Goal: Task Accomplishment & Management: Manage account settings

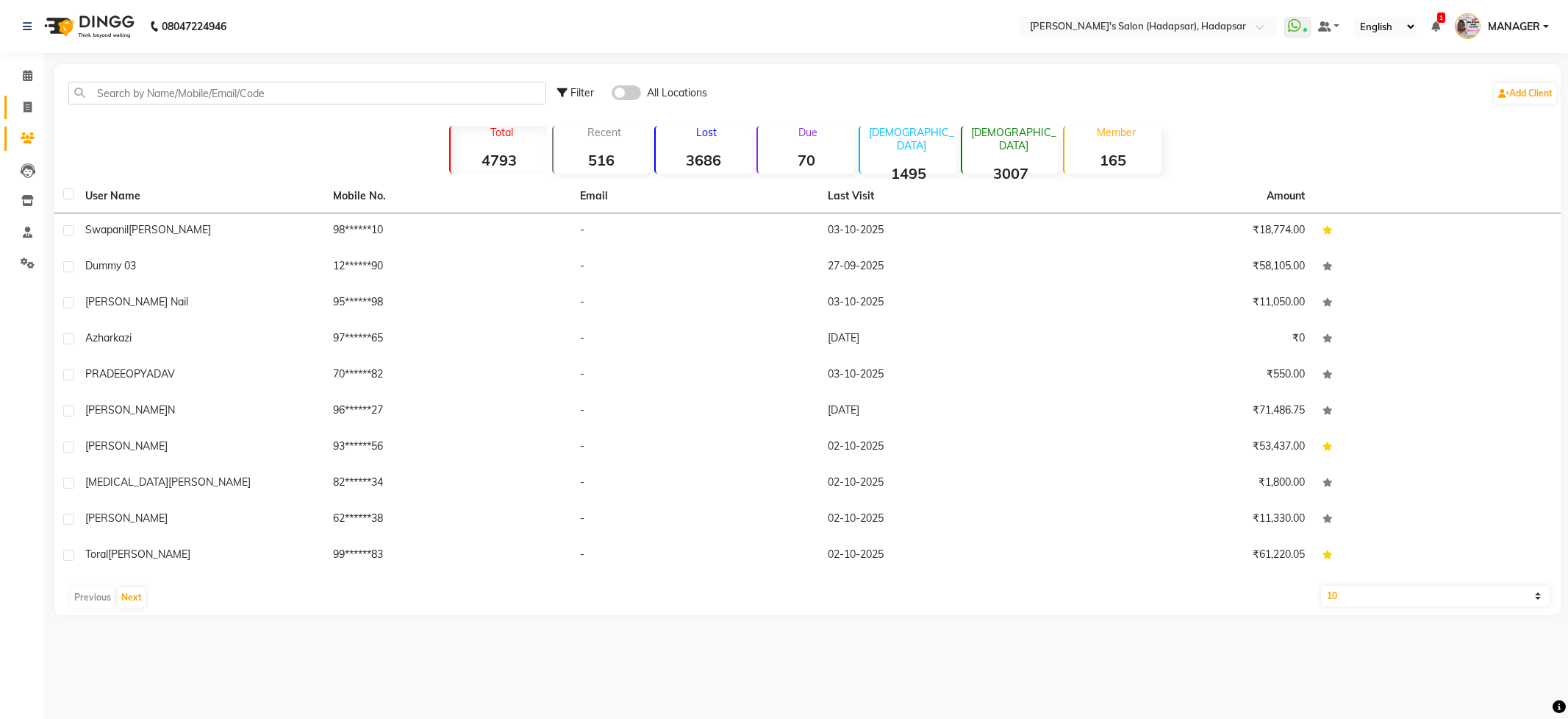
click at [19, 103] on span at bounding box center [27, 108] width 25 height 17
select select "service"
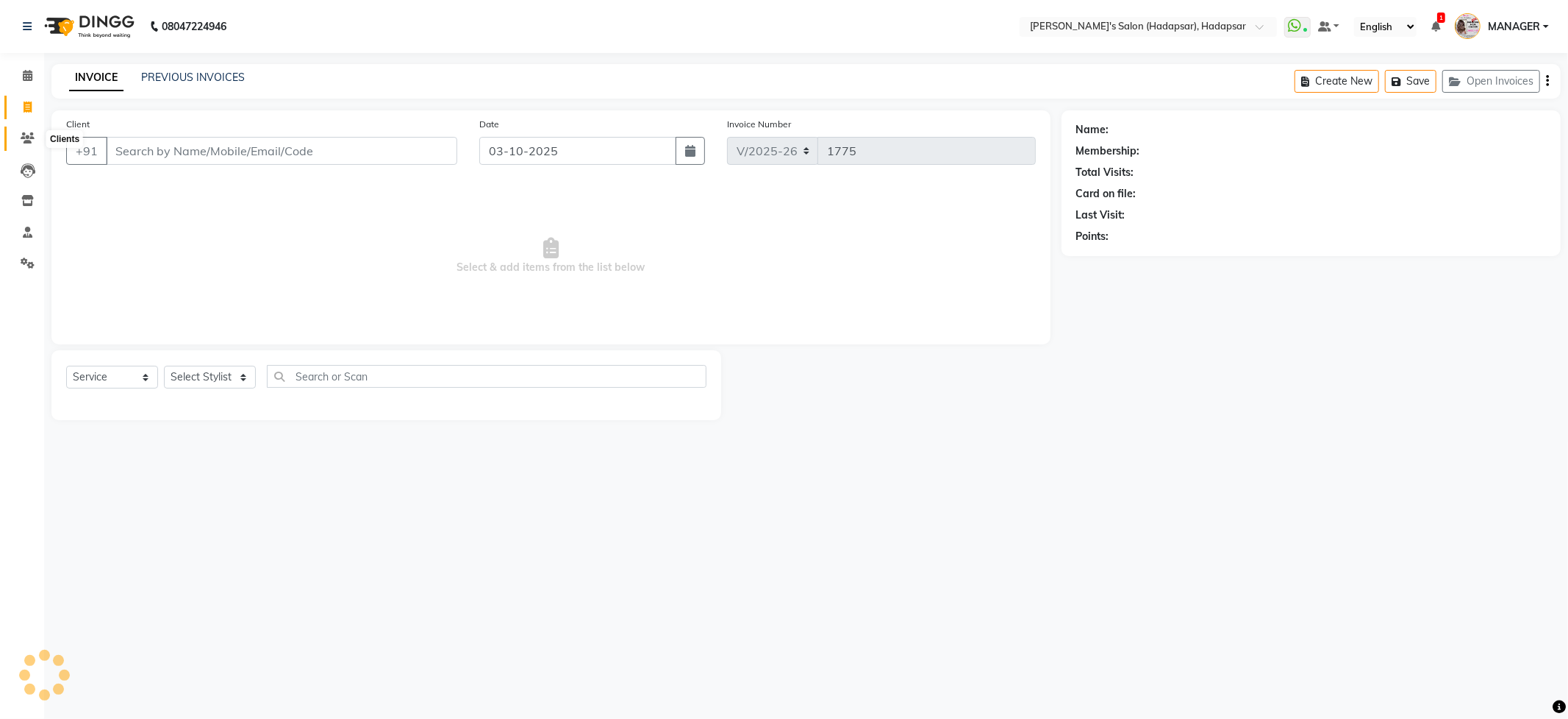
click at [33, 138] on icon at bounding box center [27, 137] width 14 height 11
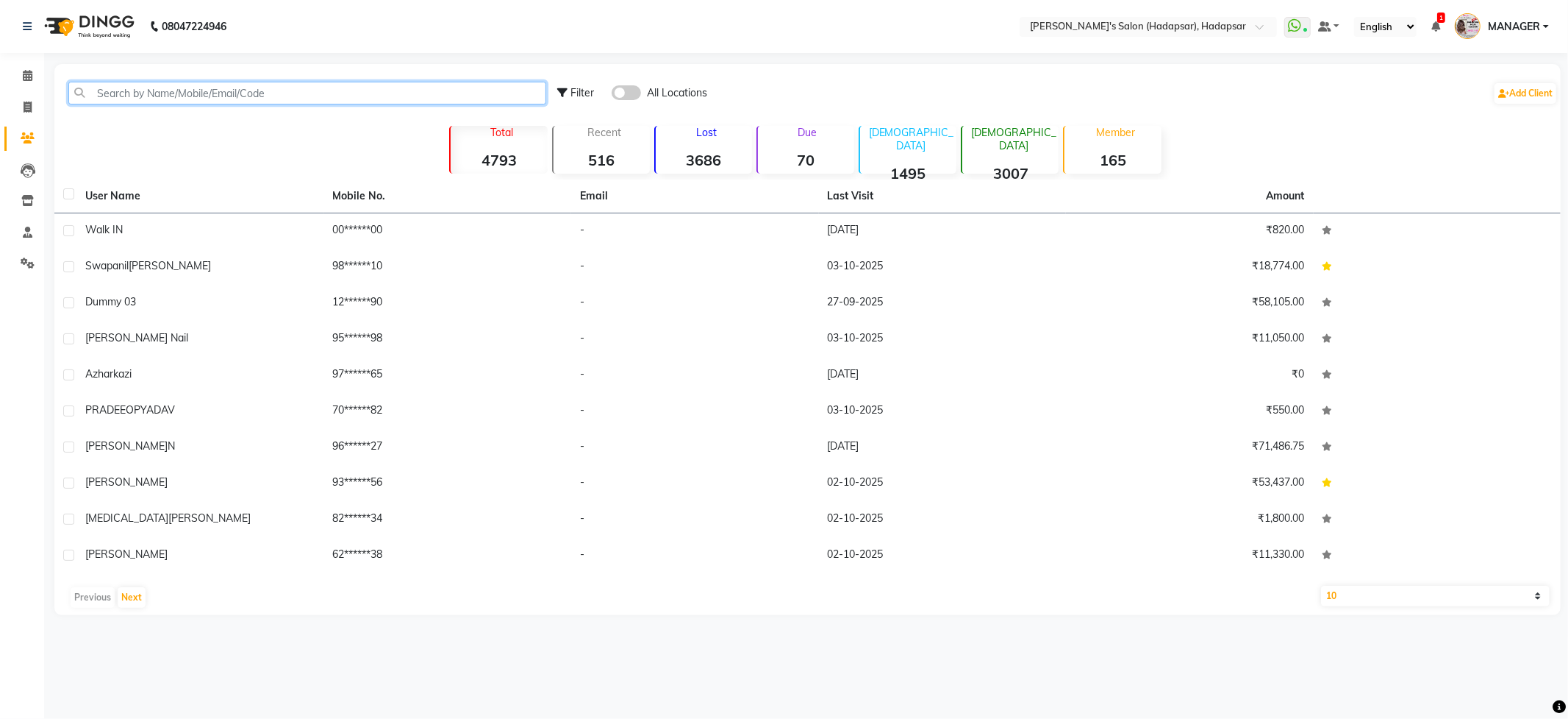
click at [162, 98] on input "text" at bounding box center [308, 92] width 478 height 23
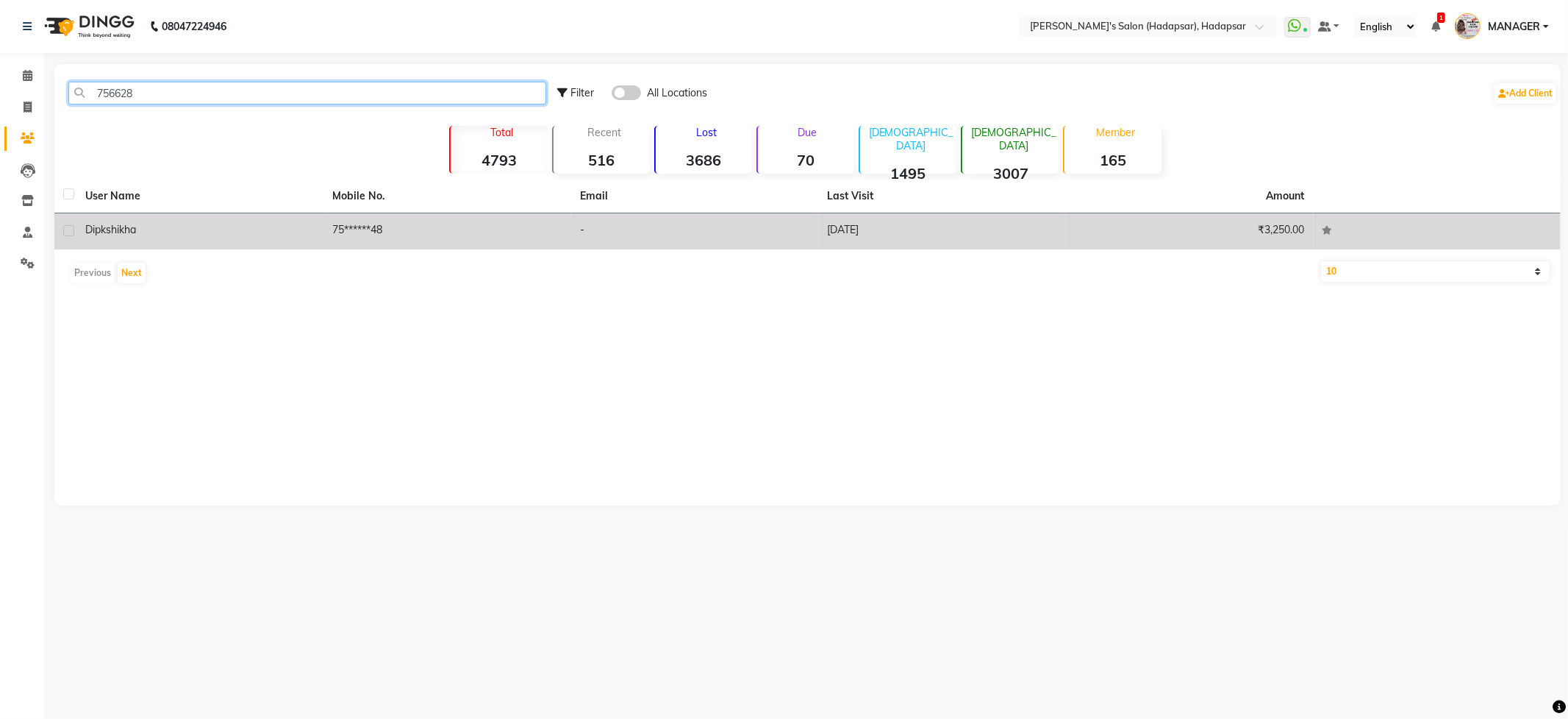
type input "756628"
click at [170, 228] on div "Dipkshikha" at bounding box center [201, 230] width 231 height 15
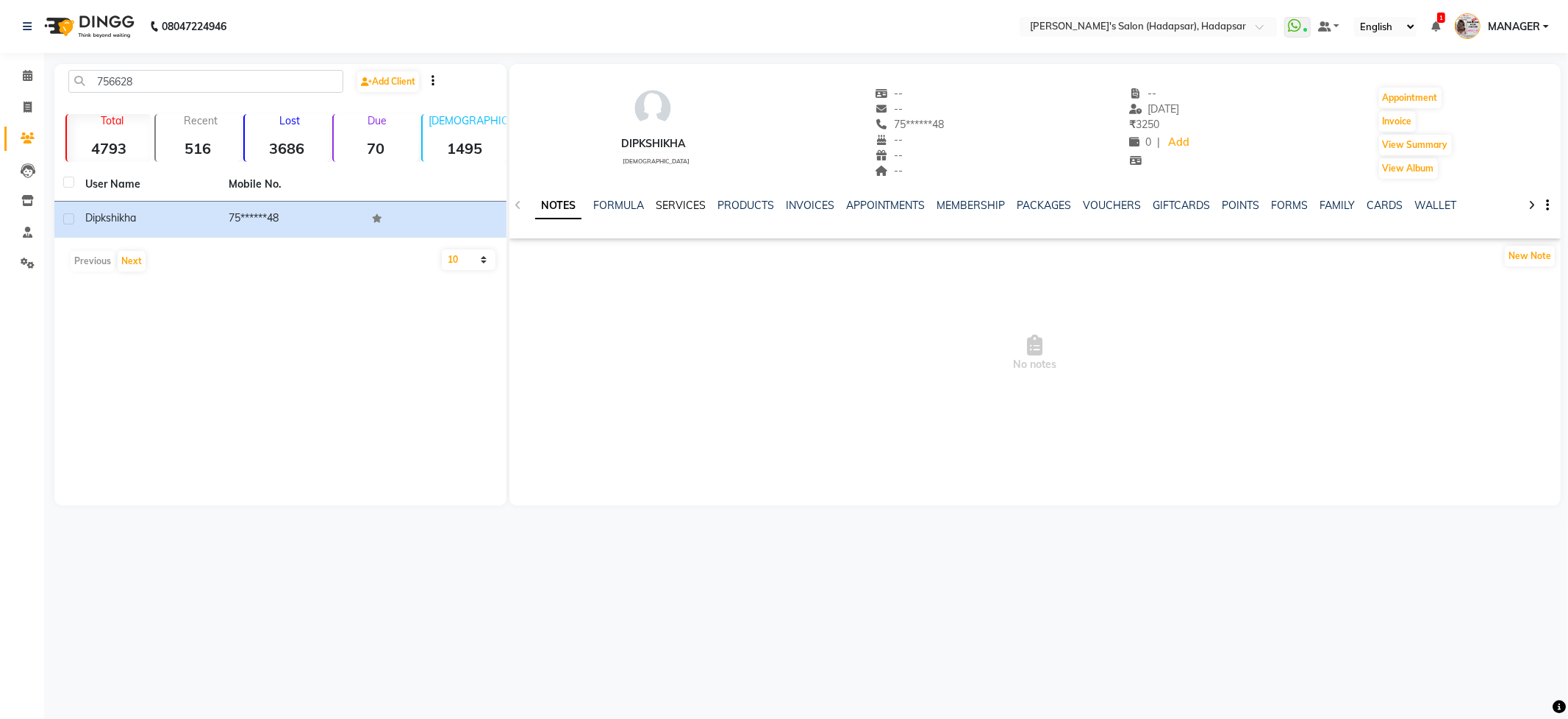
click at [675, 203] on link "SERVICES" at bounding box center [681, 205] width 50 height 14
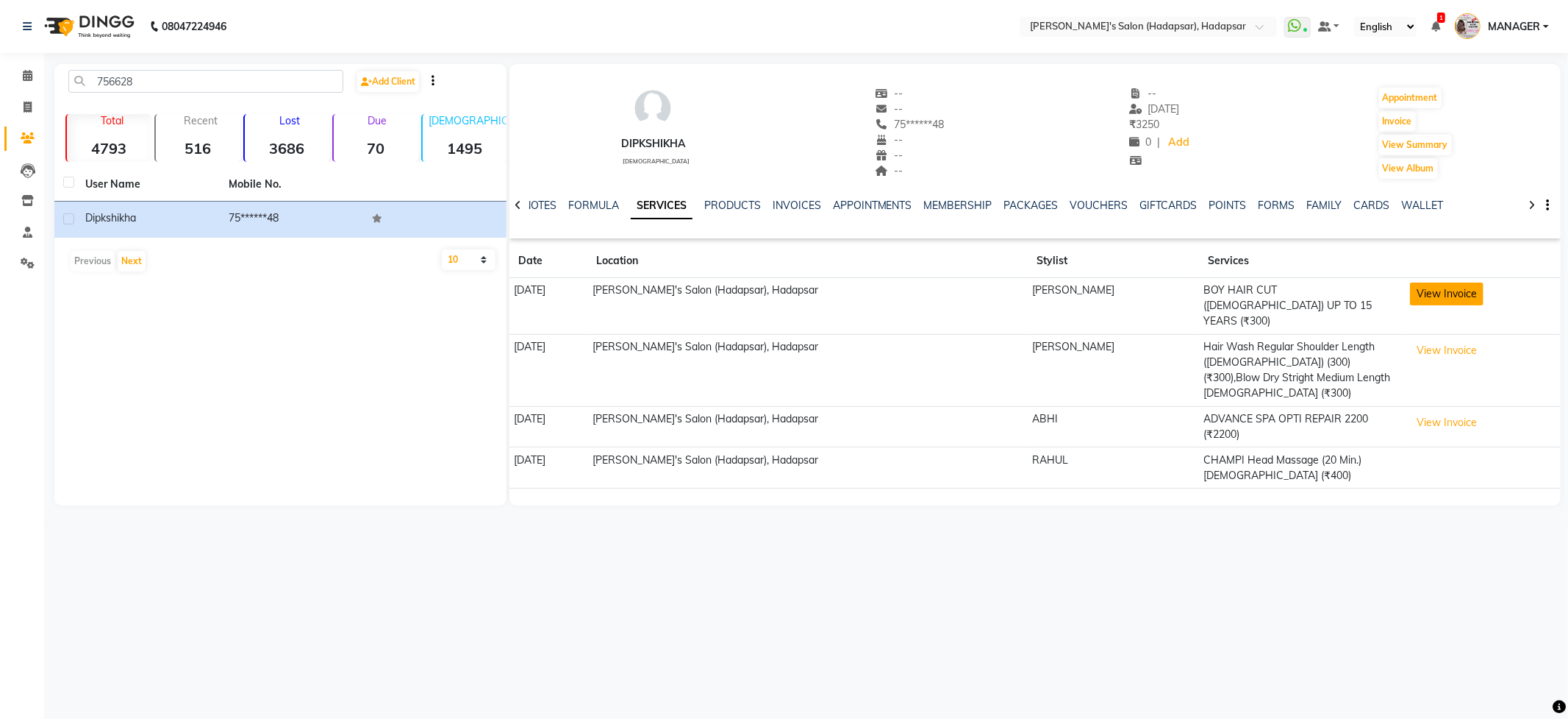
click at [1460, 292] on button "View Invoice" at bounding box center [1447, 293] width 74 height 23
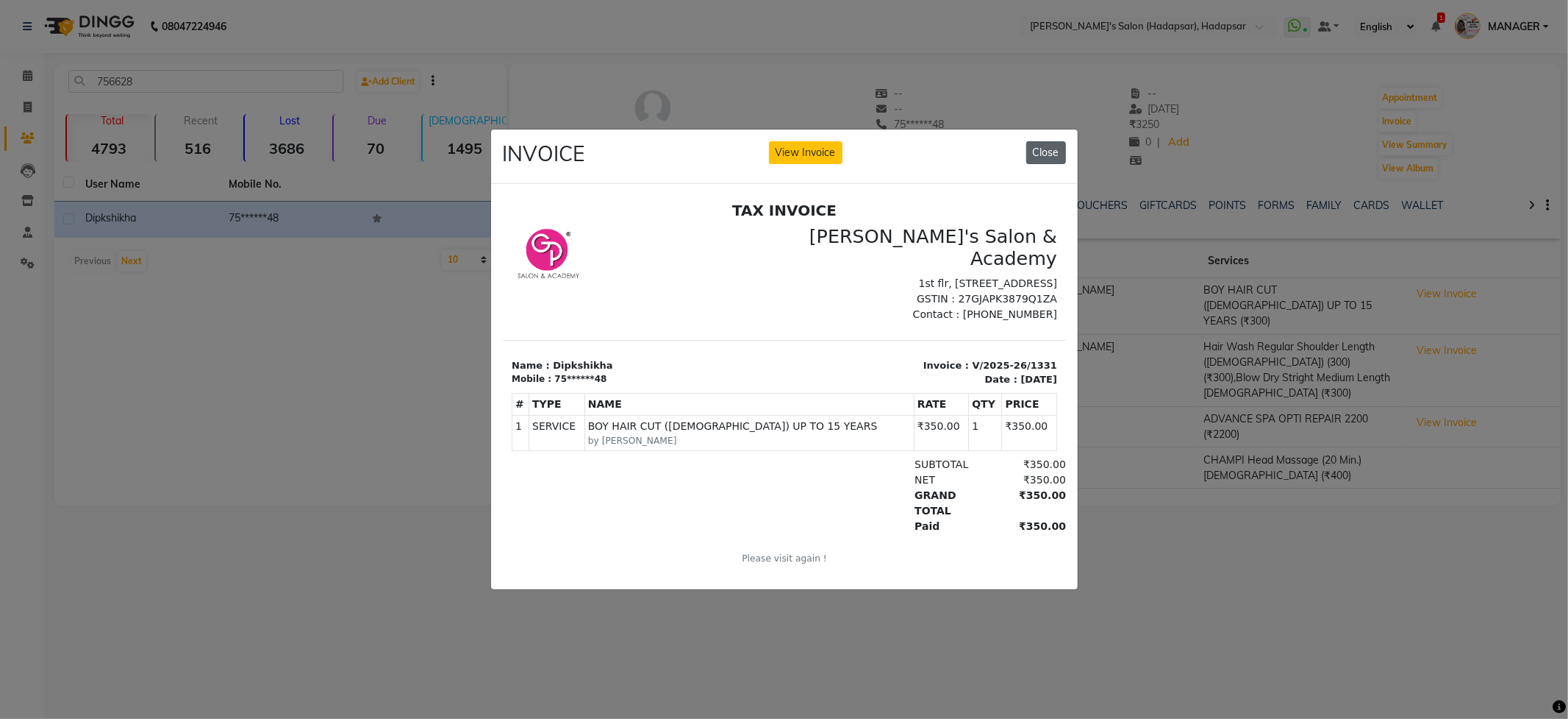
click at [1037, 142] on button "Close" at bounding box center [1046, 153] width 40 height 23
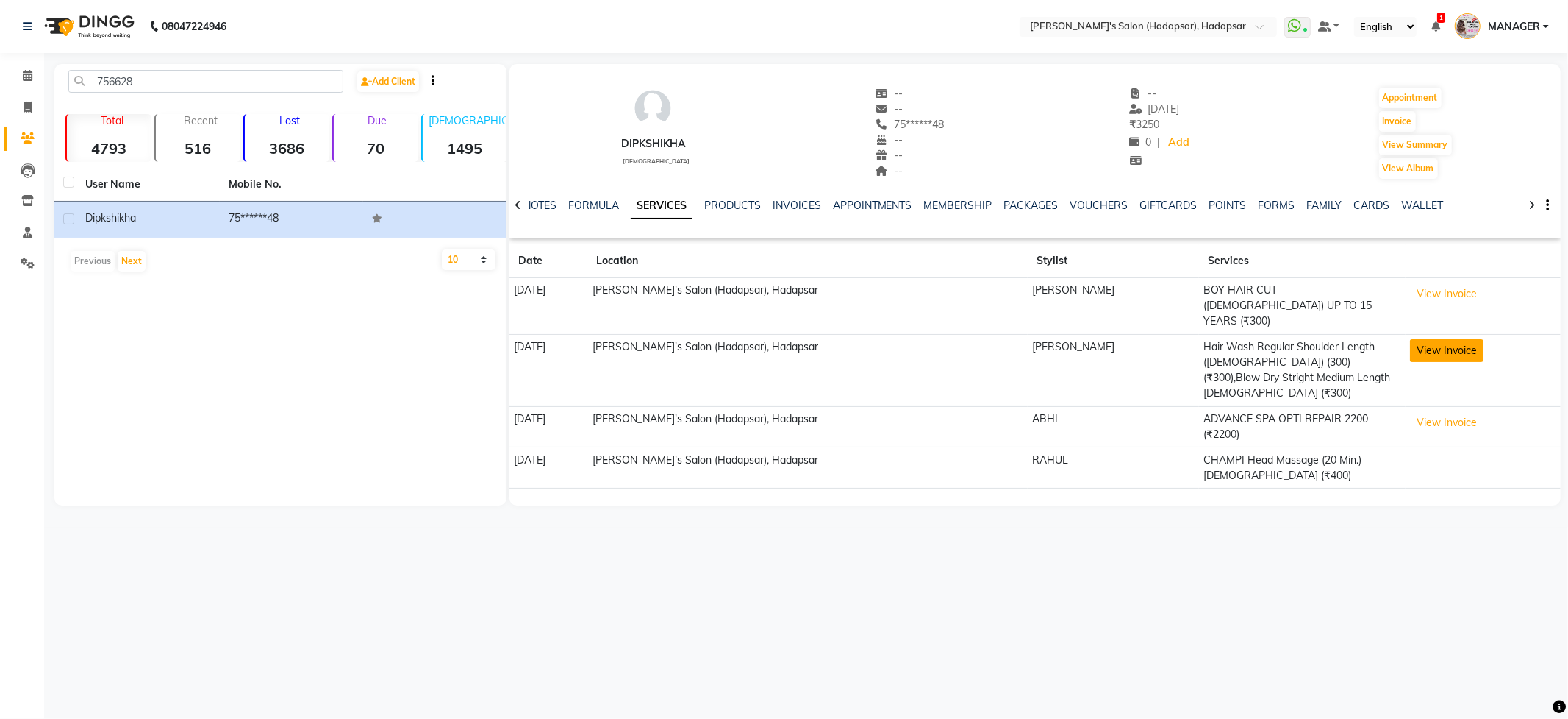
click at [1439, 339] on button "View Invoice" at bounding box center [1447, 350] width 74 height 23
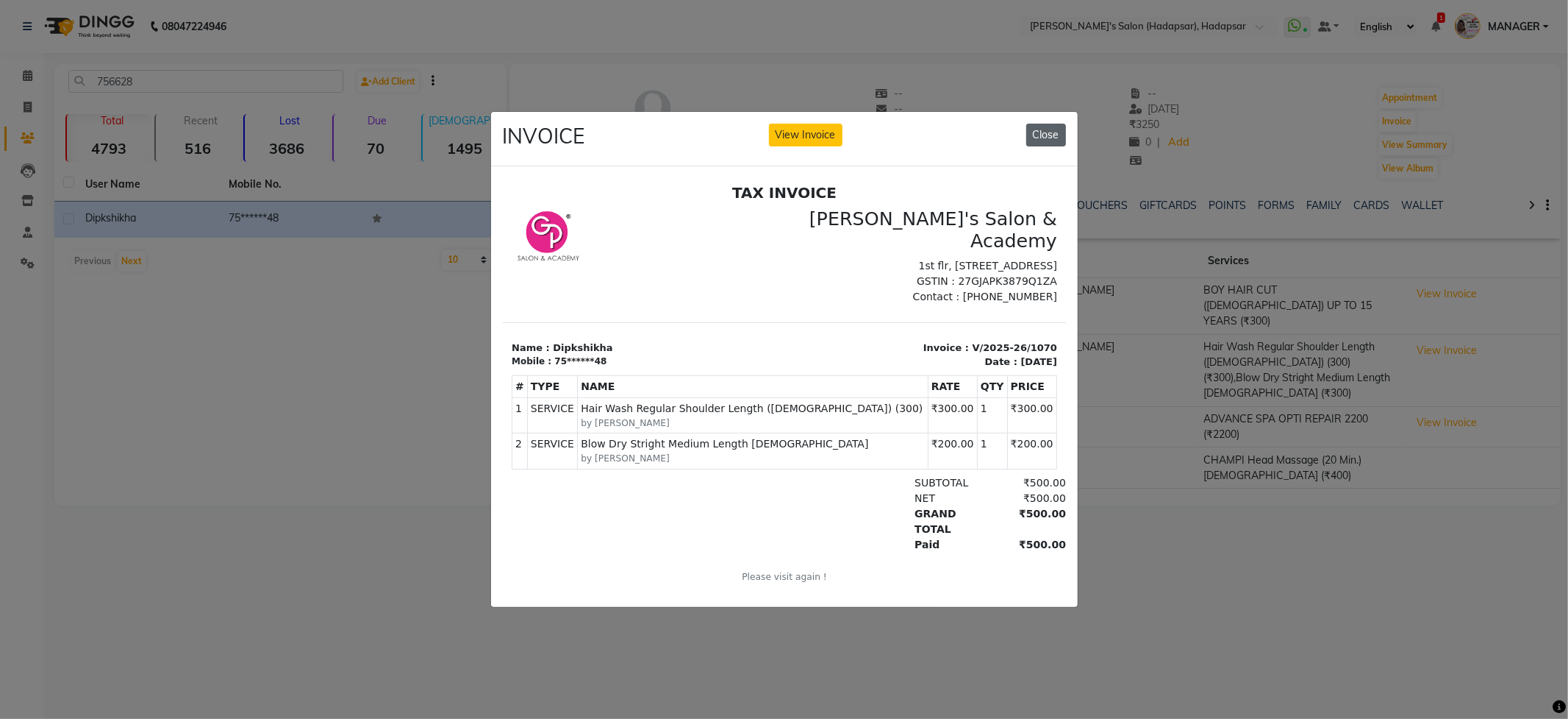
click at [1059, 124] on button "Close" at bounding box center [1046, 135] width 40 height 23
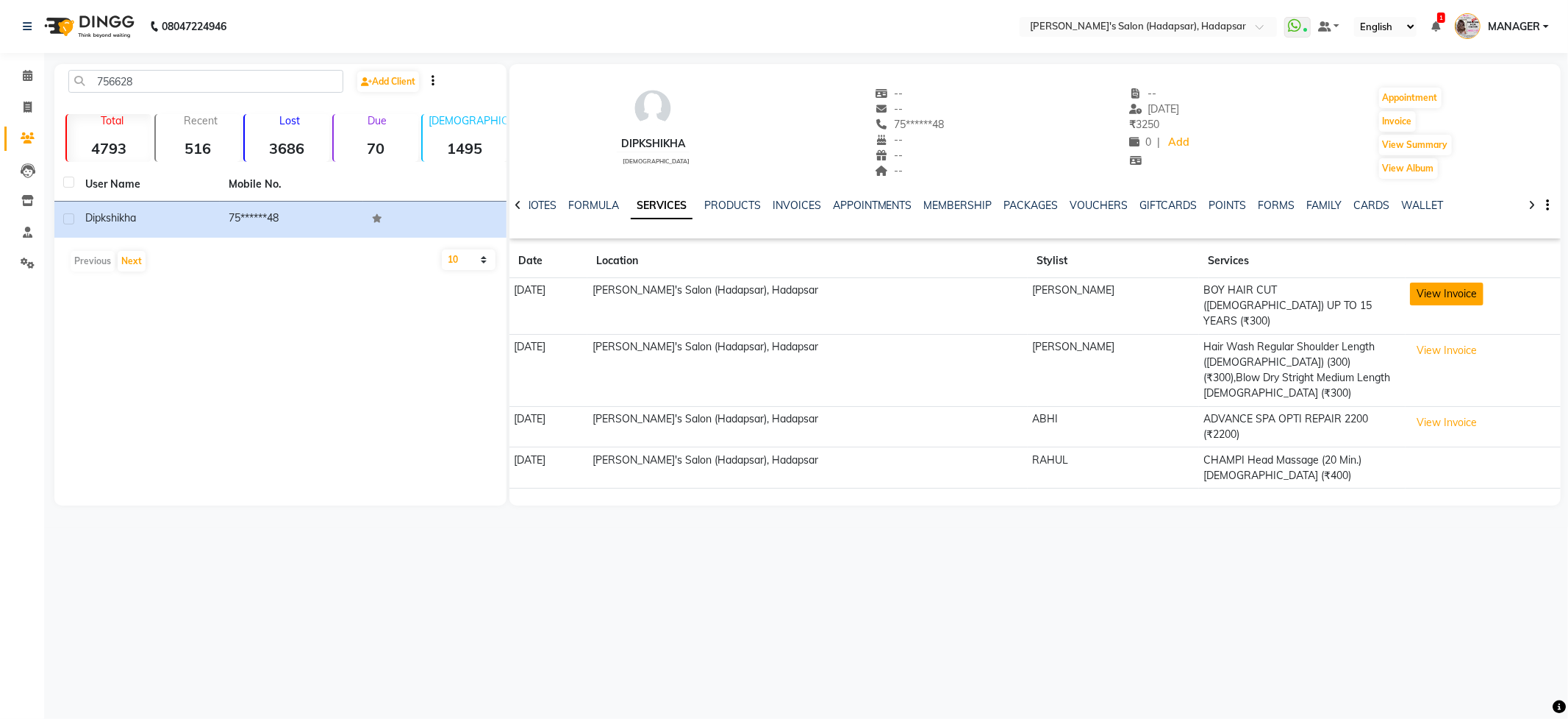
click at [1412, 298] on button "View Invoice" at bounding box center [1447, 293] width 74 height 23
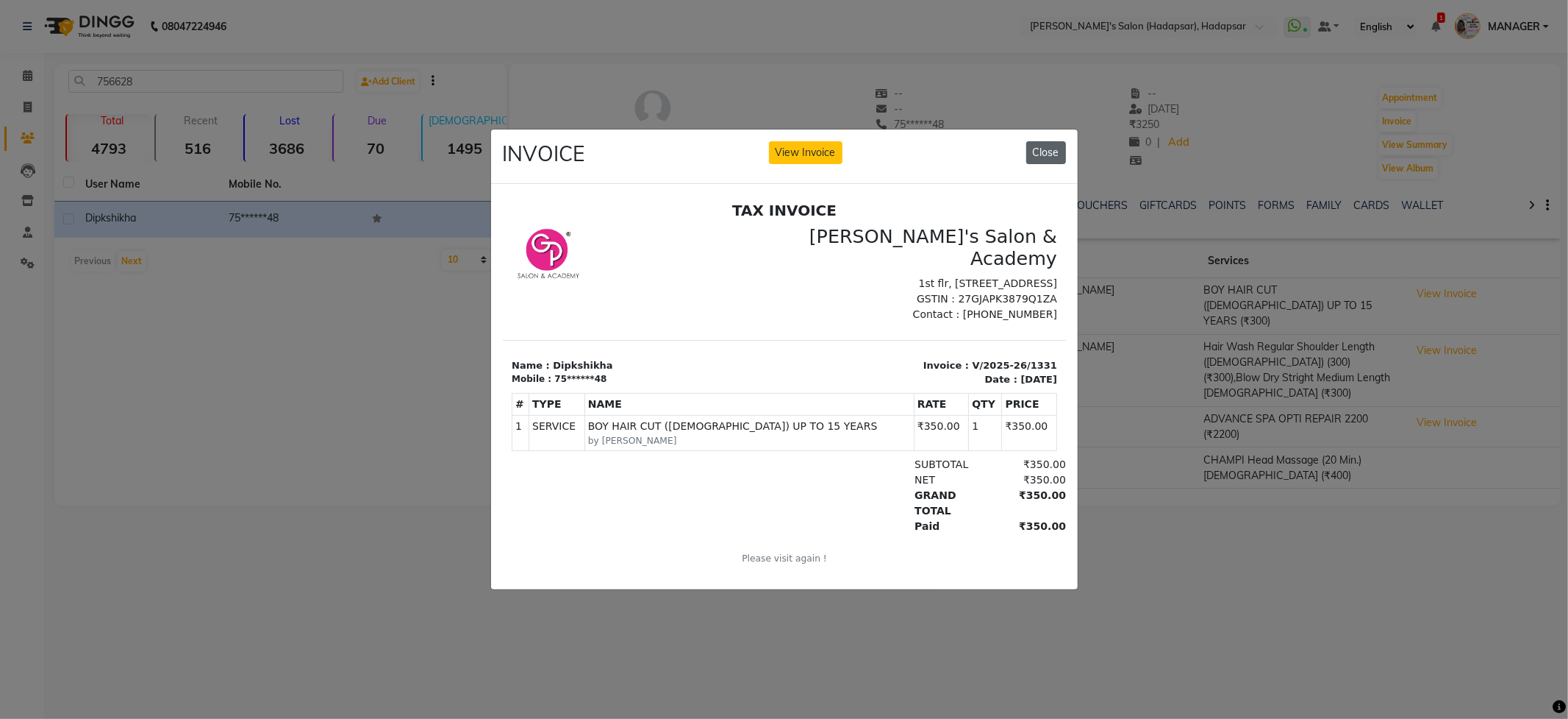
drag, startPoint x: 1048, startPoint y: 136, endPoint x: 119, endPoint y: 103, distance: 929.6
click at [1048, 142] on button "Close" at bounding box center [1046, 153] width 40 height 23
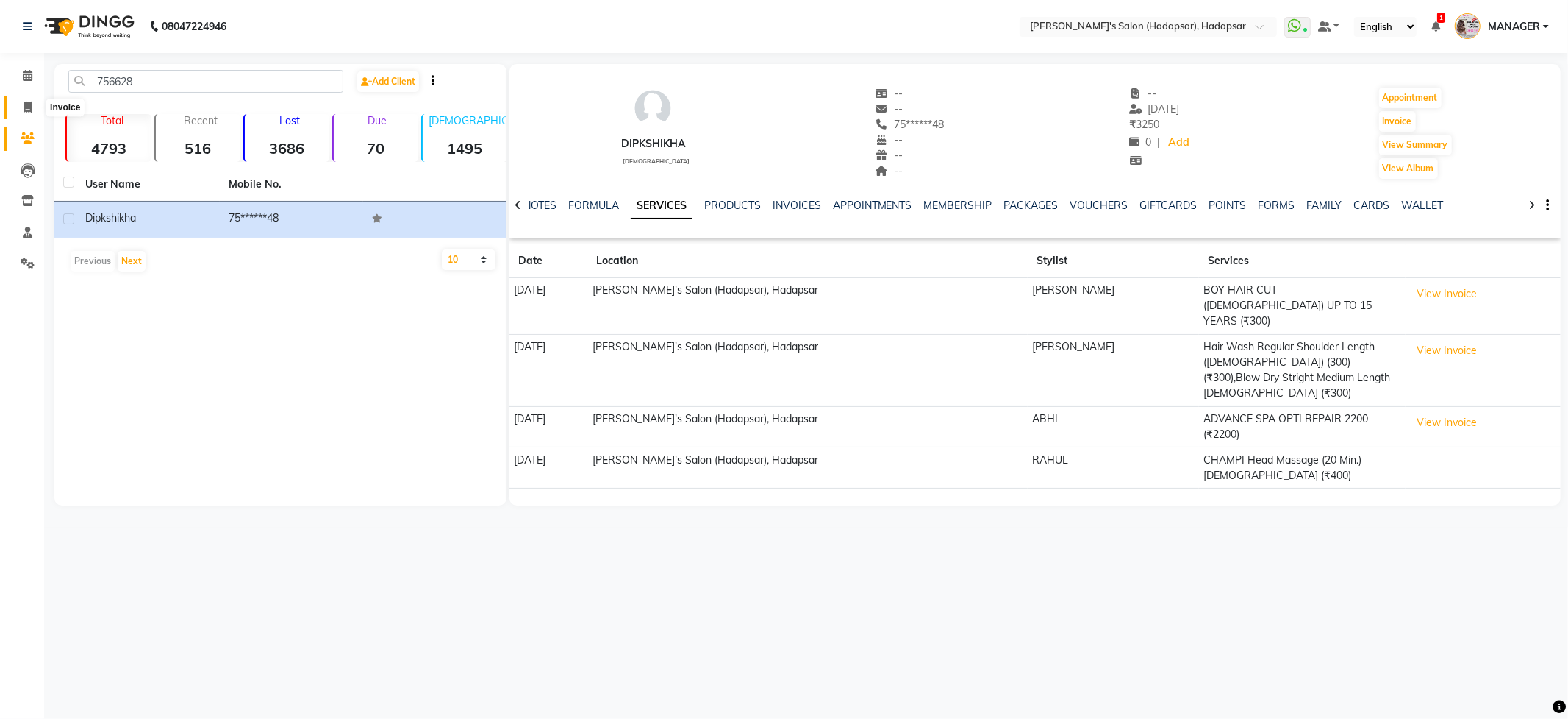
click at [18, 103] on span at bounding box center [27, 108] width 25 height 17
select select "108"
select select "service"
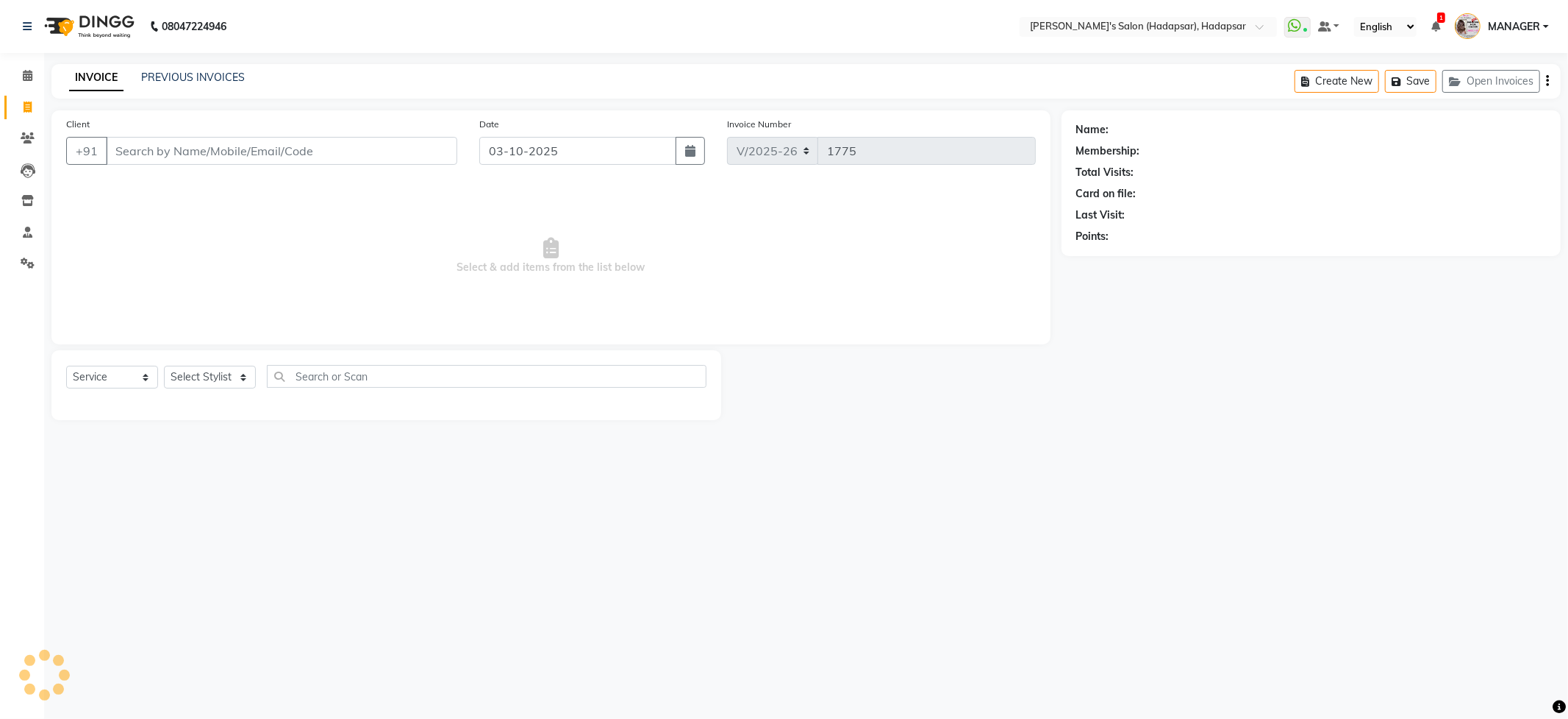
click at [240, 360] on div "Select Service Product Membership Package Voucher Prepaid Gift Card Select Styl…" at bounding box center [386, 385] width 670 height 70
drag, startPoint x: 212, startPoint y: 384, endPoint x: 207, endPoint y: 375, distance: 10.3
click at [212, 384] on select "Select Stylist" at bounding box center [209, 376] width 92 height 23
click at [207, 375] on select "Select Stylist" at bounding box center [209, 376] width 92 height 23
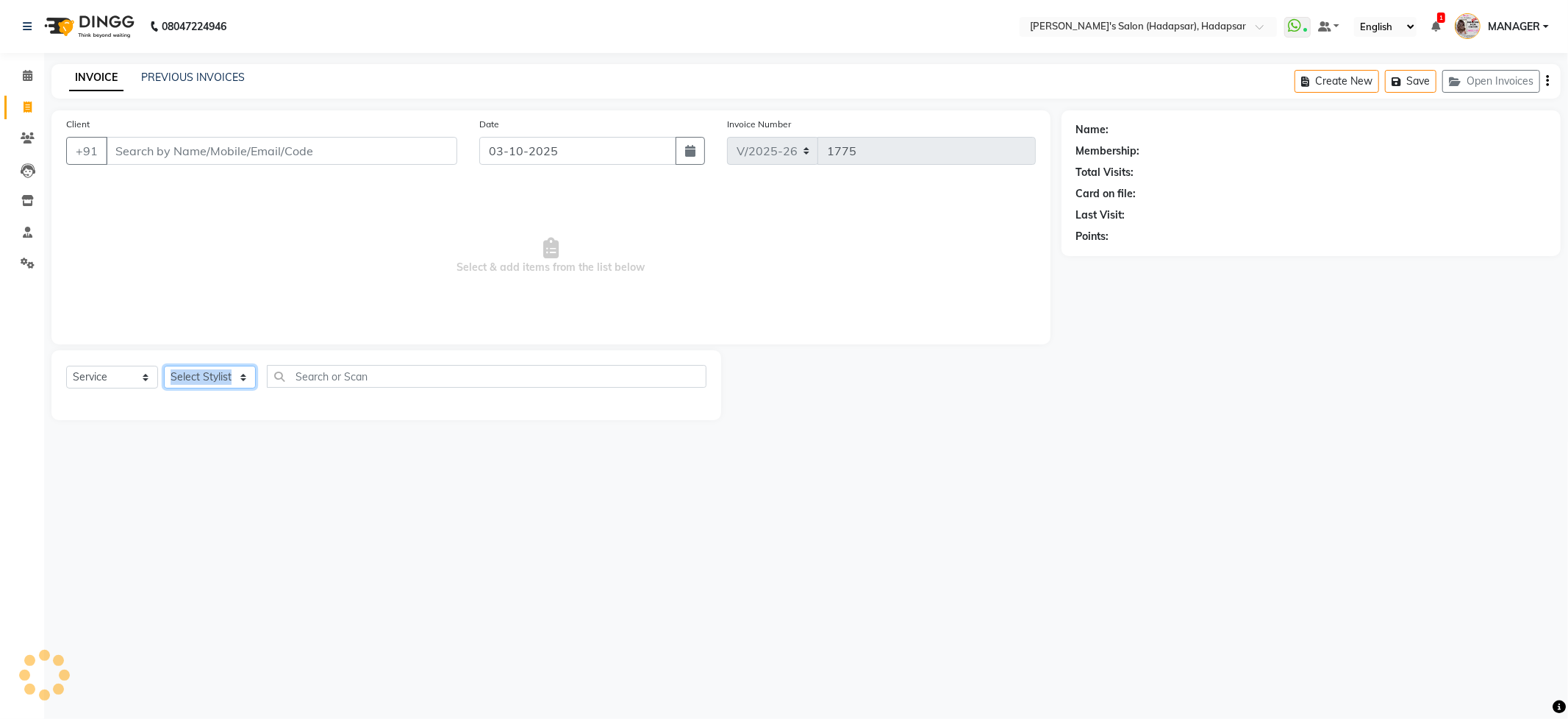
click at [207, 375] on select "Select Stylist" at bounding box center [209, 376] width 92 height 23
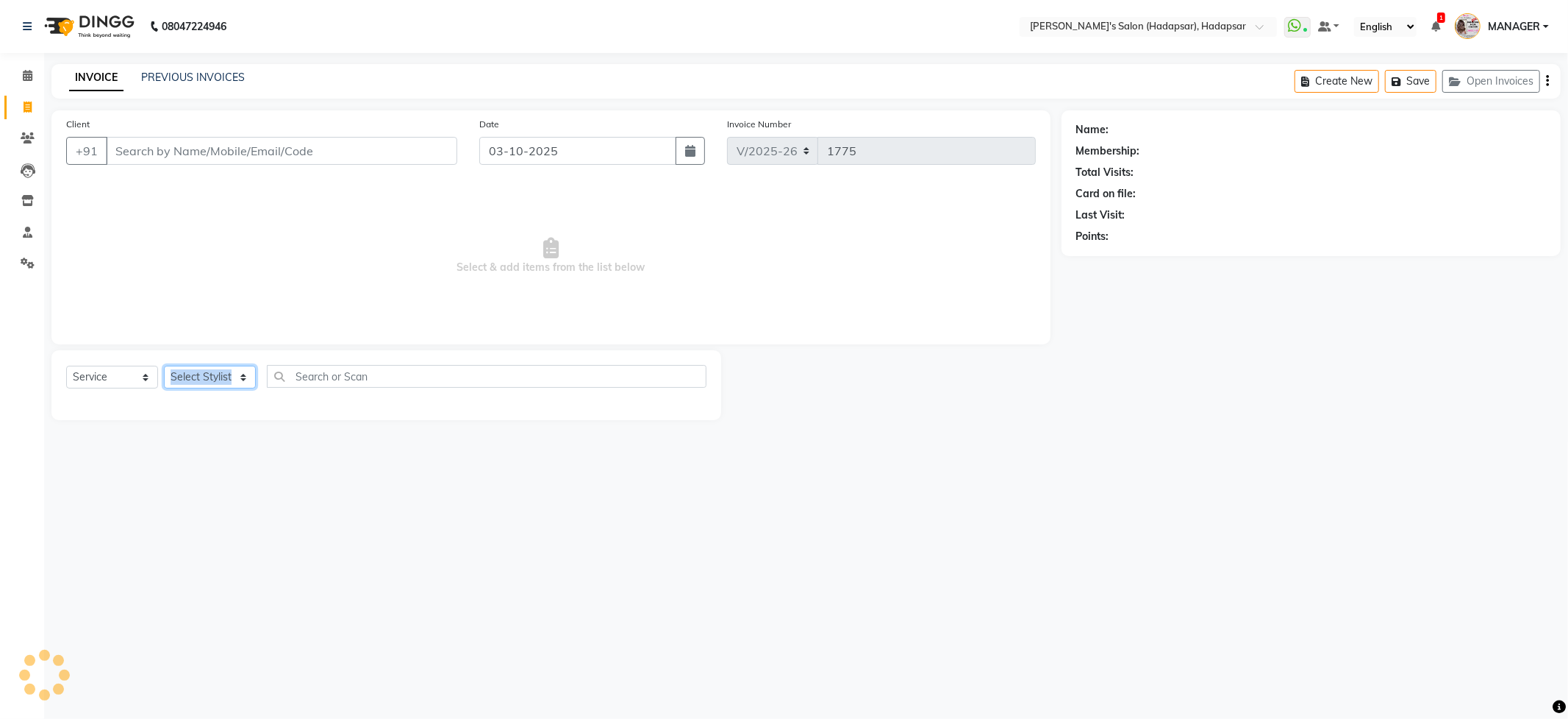
click at [207, 375] on select "Select Stylist" at bounding box center [209, 376] width 92 height 23
click at [256, 447] on div "08047224946 Select Location × Girja's Salon (Hadapsar), Hadapsar WhatsApp Statu…" at bounding box center [784, 360] width 1568 height 719
click at [226, 380] on select "Select Stylist ABHI [PERSON_NAME] [PERSON_NAME] MANAGER [PERSON_NAME] PRIYA [PE…" at bounding box center [234, 376] width 141 height 23
select select "82667"
click at [164, 365] on select "Select Stylist ABHI [PERSON_NAME] [PERSON_NAME] MANAGER [PERSON_NAME] PRIYA [PE…" at bounding box center [234, 376] width 141 height 23
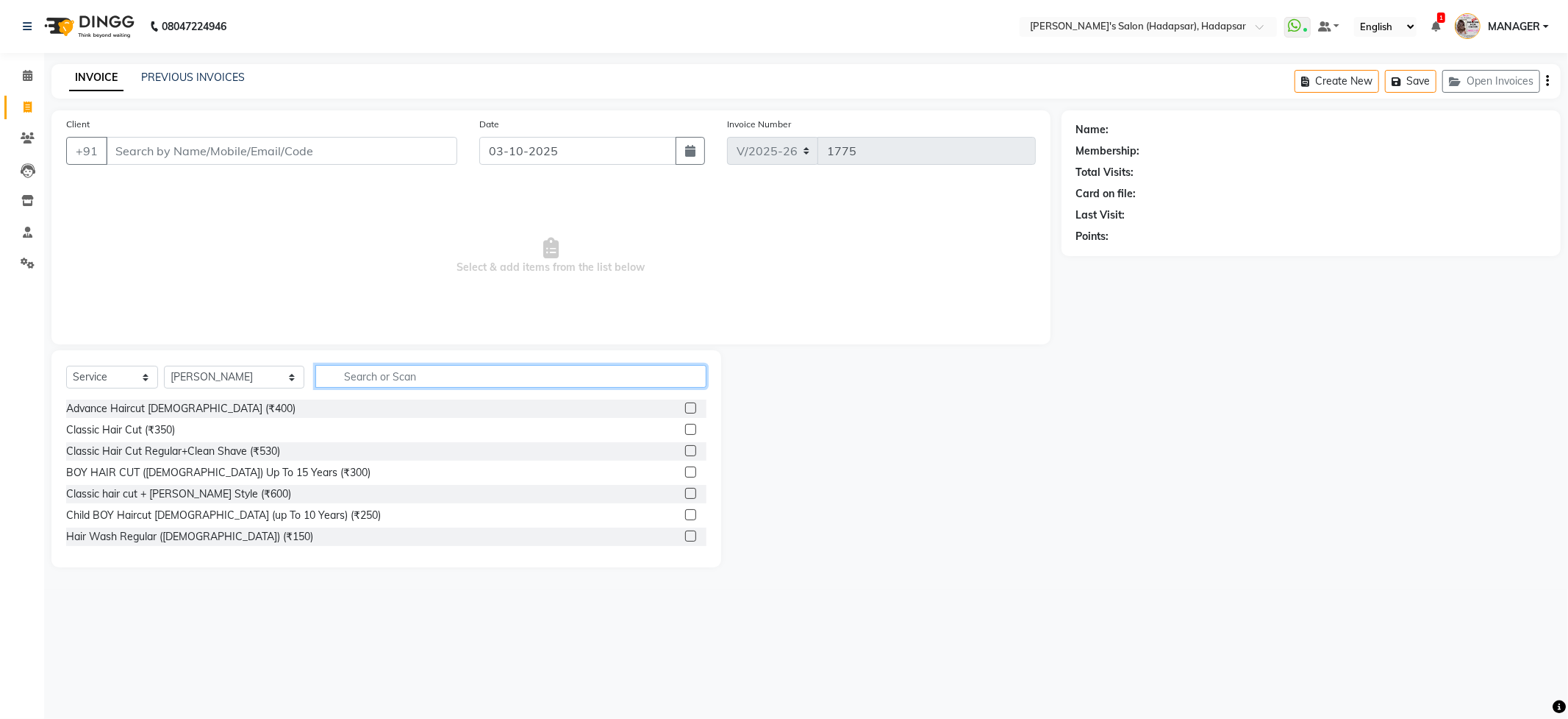
click at [351, 386] on input "text" at bounding box center [510, 376] width 391 height 23
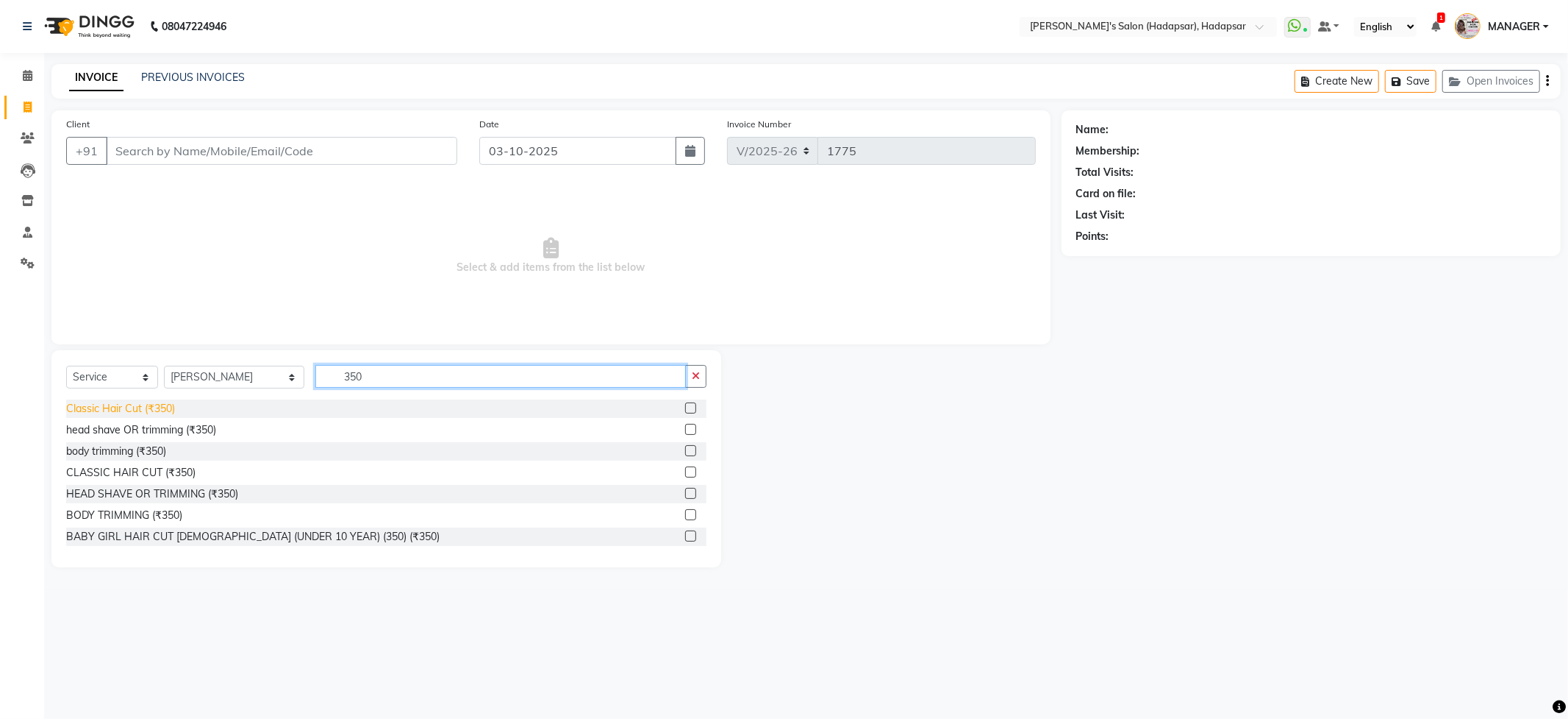
type input "350"
click at [108, 415] on div "Classic Hair Cut (₹350)" at bounding box center [120, 409] width 108 height 15
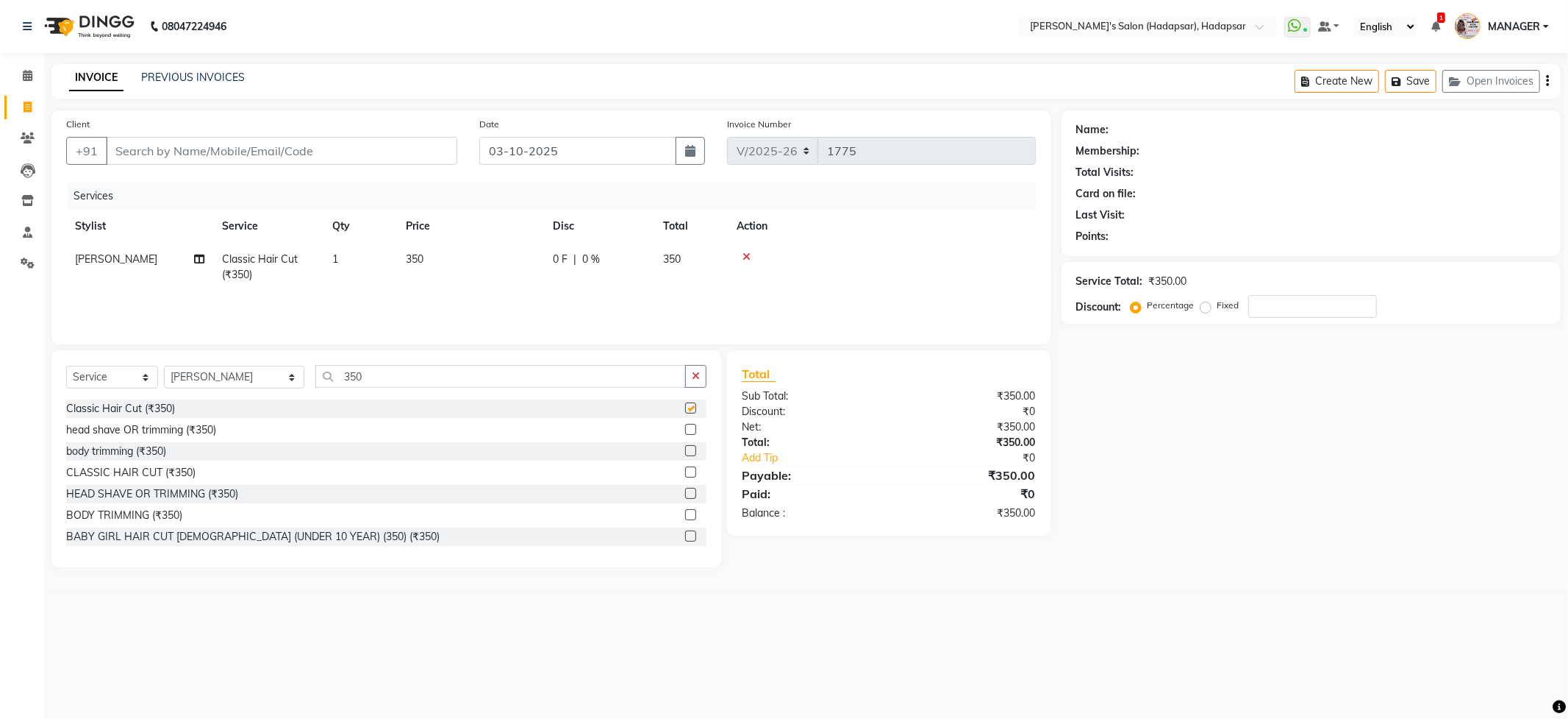
checkbox input "false"
click at [154, 130] on div "Client +91" at bounding box center [262, 146] width 414 height 60
click at [154, 146] on input "Client" at bounding box center [281, 150] width 352 height 28
type input "7"
type input "0"
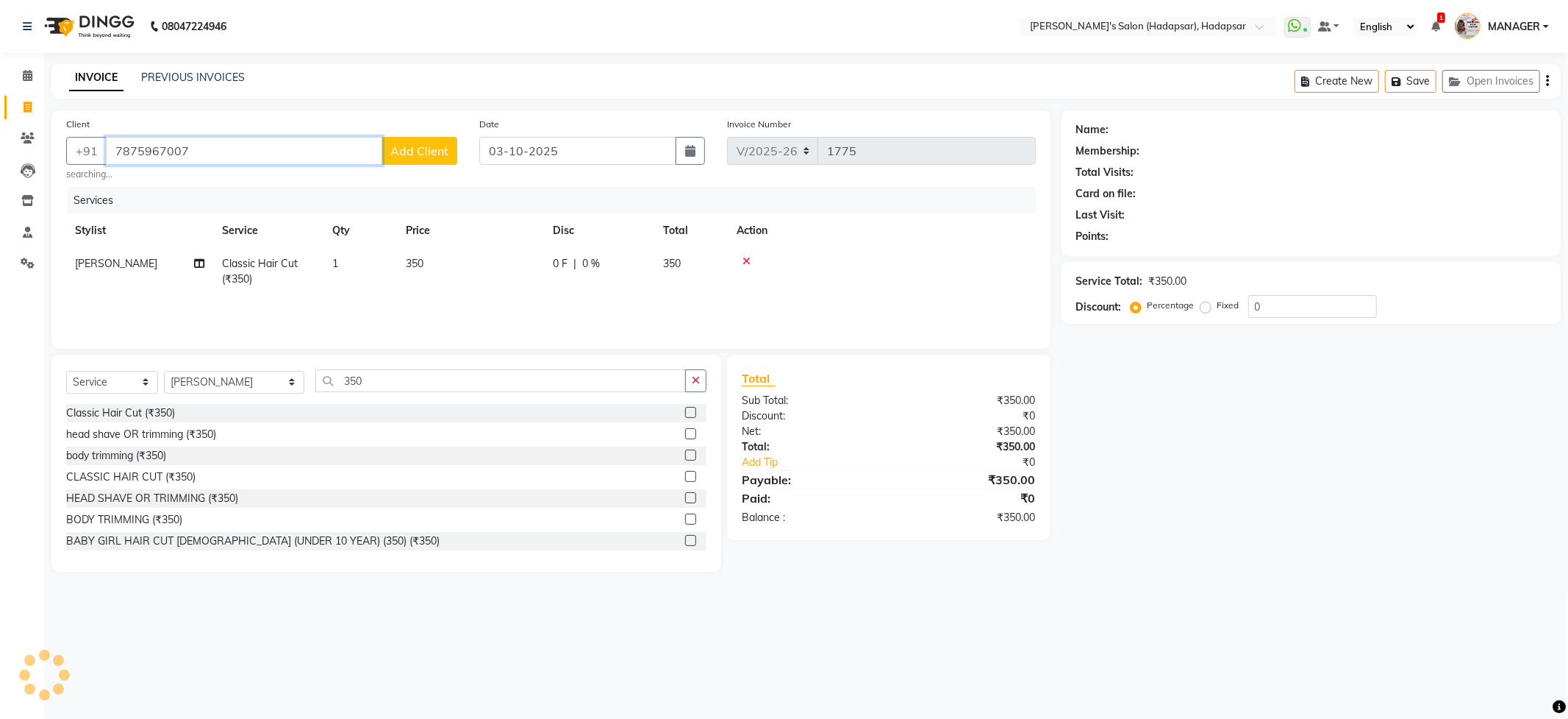
type input "7875967007"
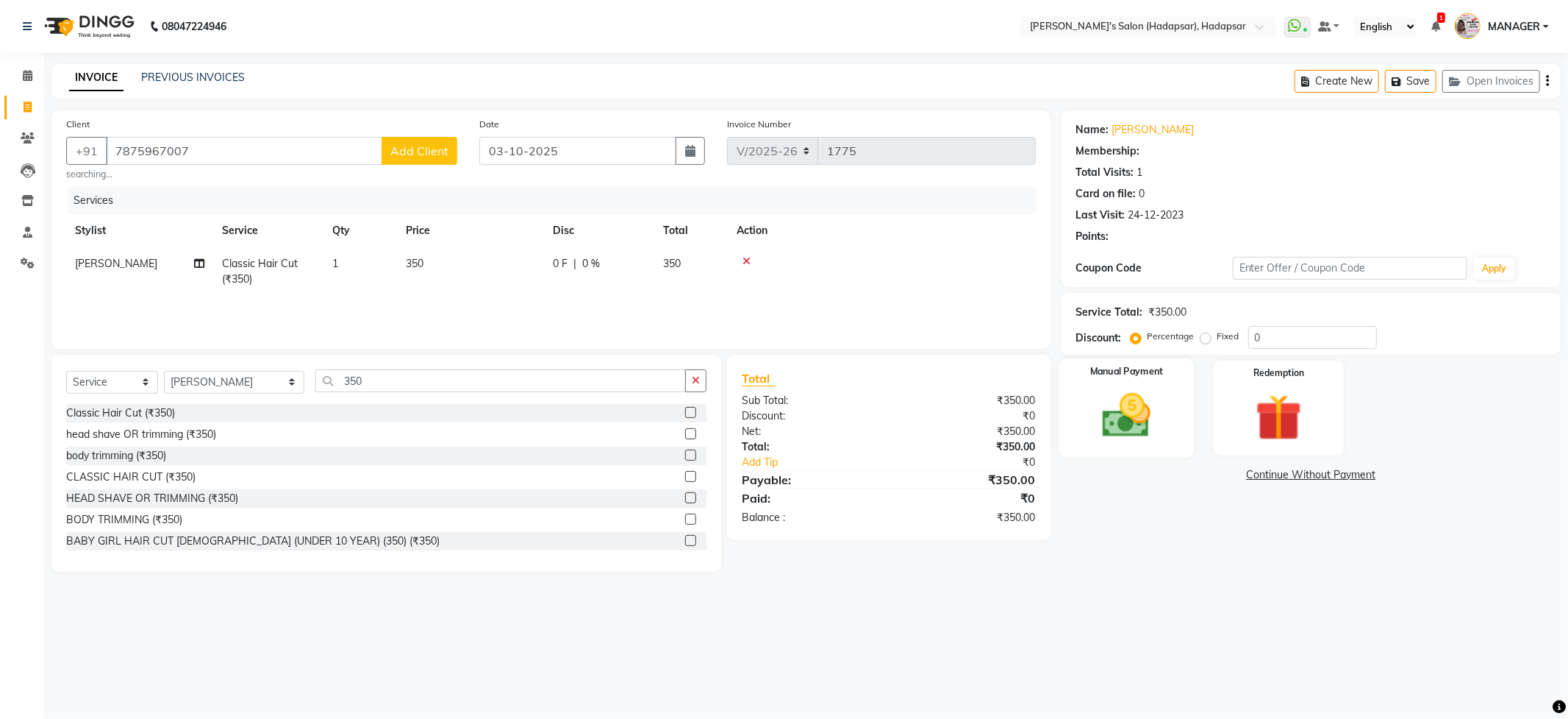
click at [1107, 416] on img at bounding box center [1126, 415] width 79 height 56
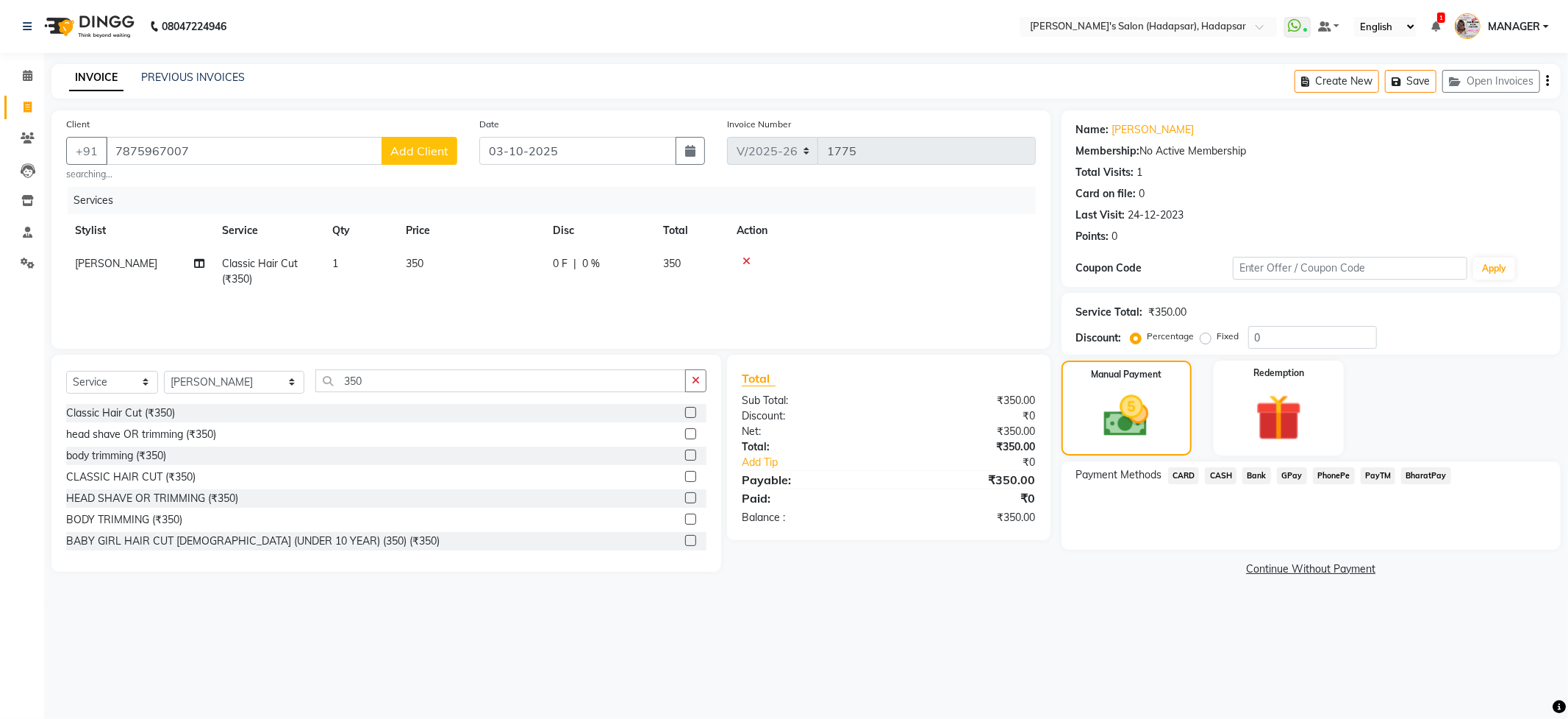
click at [1318, 468] on span "PhonePe" at bounding box center [1333, 476] width 42 height 17
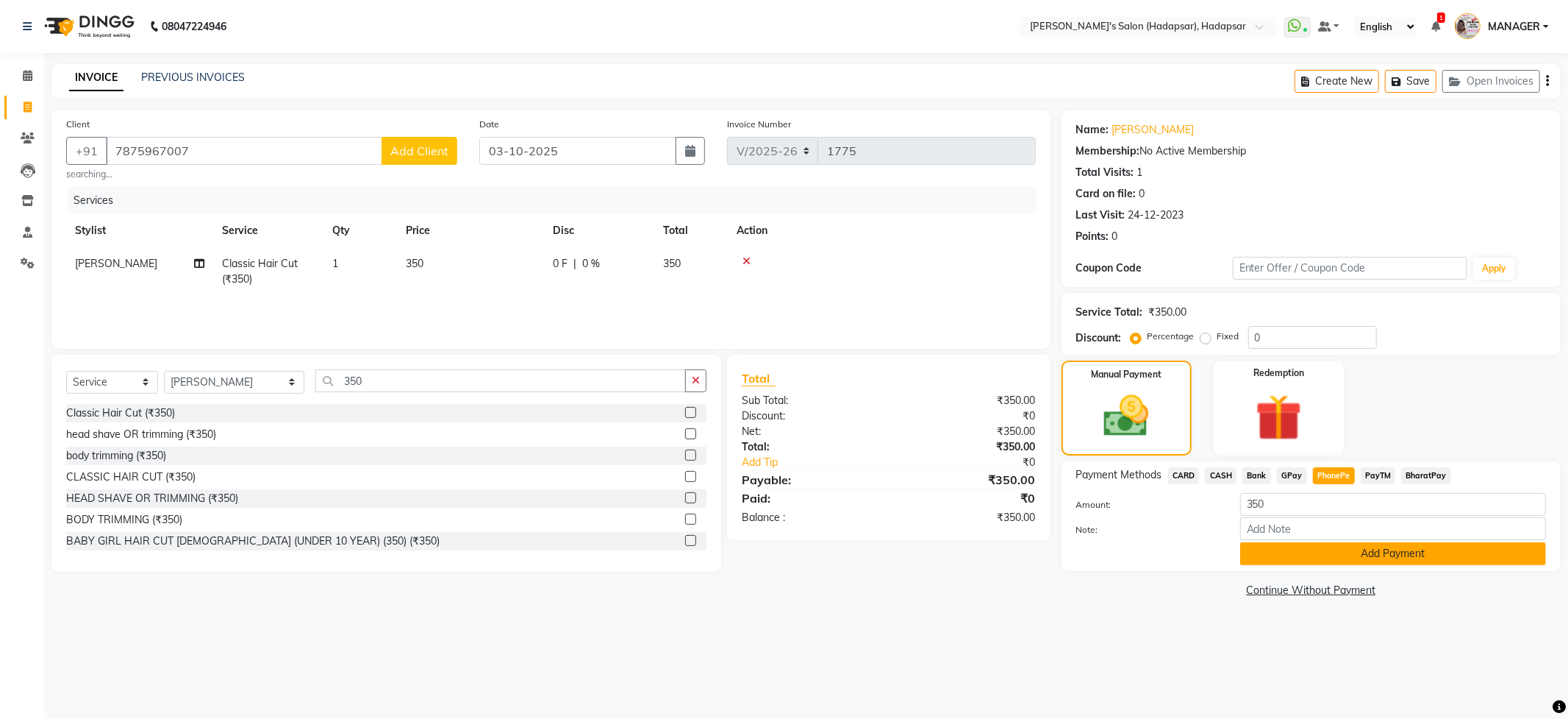
click at [1302, 549] on button "Add Payment" at bounding box center [1393, 553] width 306 height 23
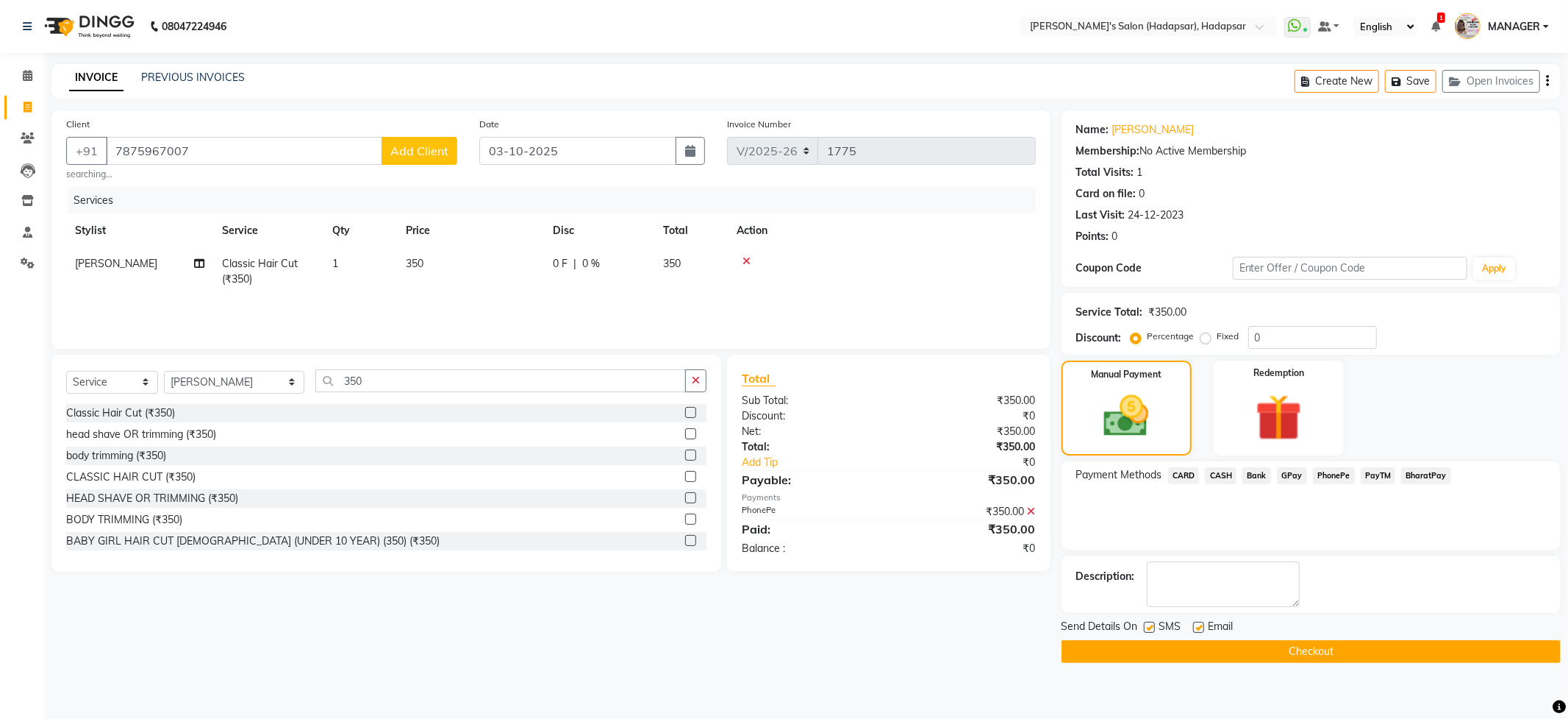
click at [1248, 636] on div "Send Details On SMS Email" at bounding box center [1311, 628] width 499 height 19
click at [1243, 656] on button "Checkout" at bounding box center [1311, 651] width 499 height 23
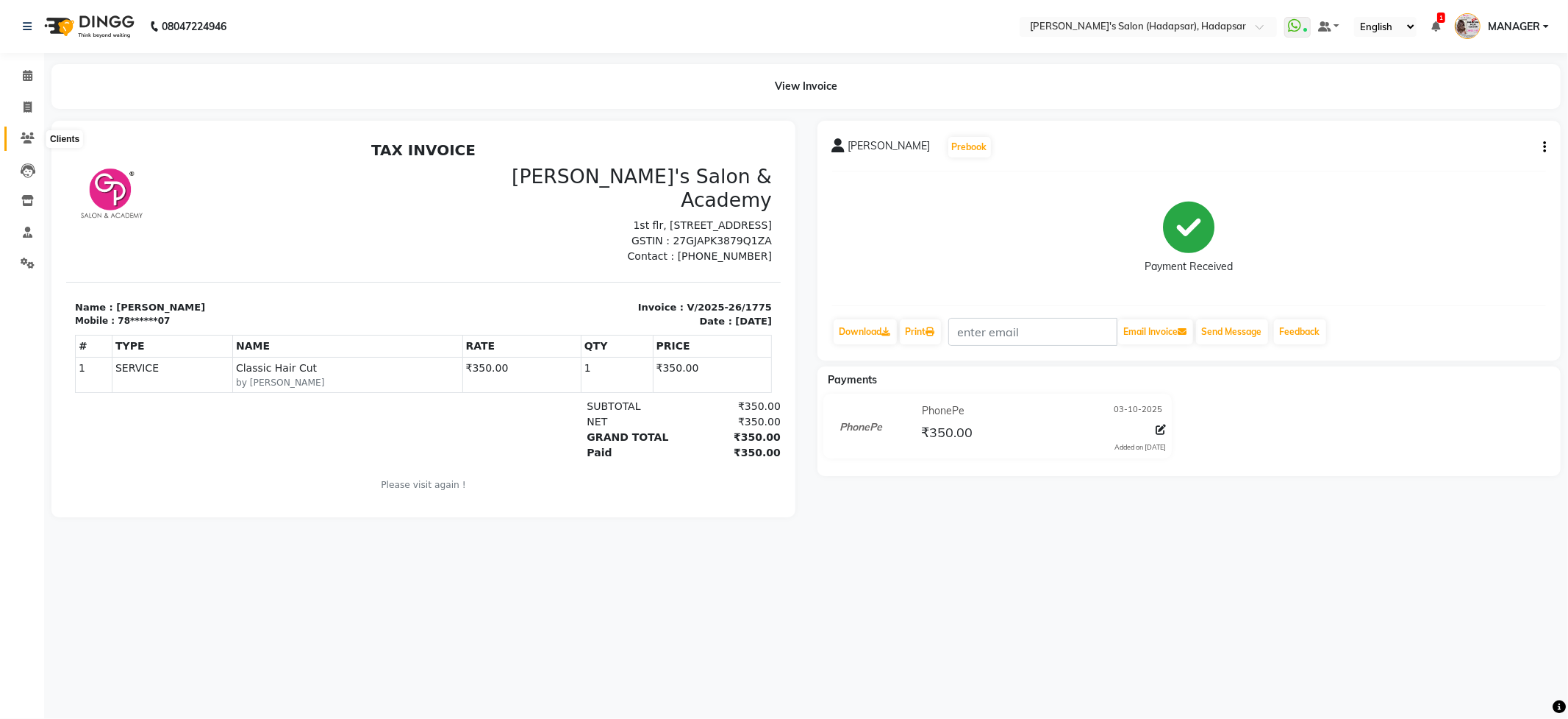
click at [36, 140] on span at bounding box center [27, 139] width 25 height 17
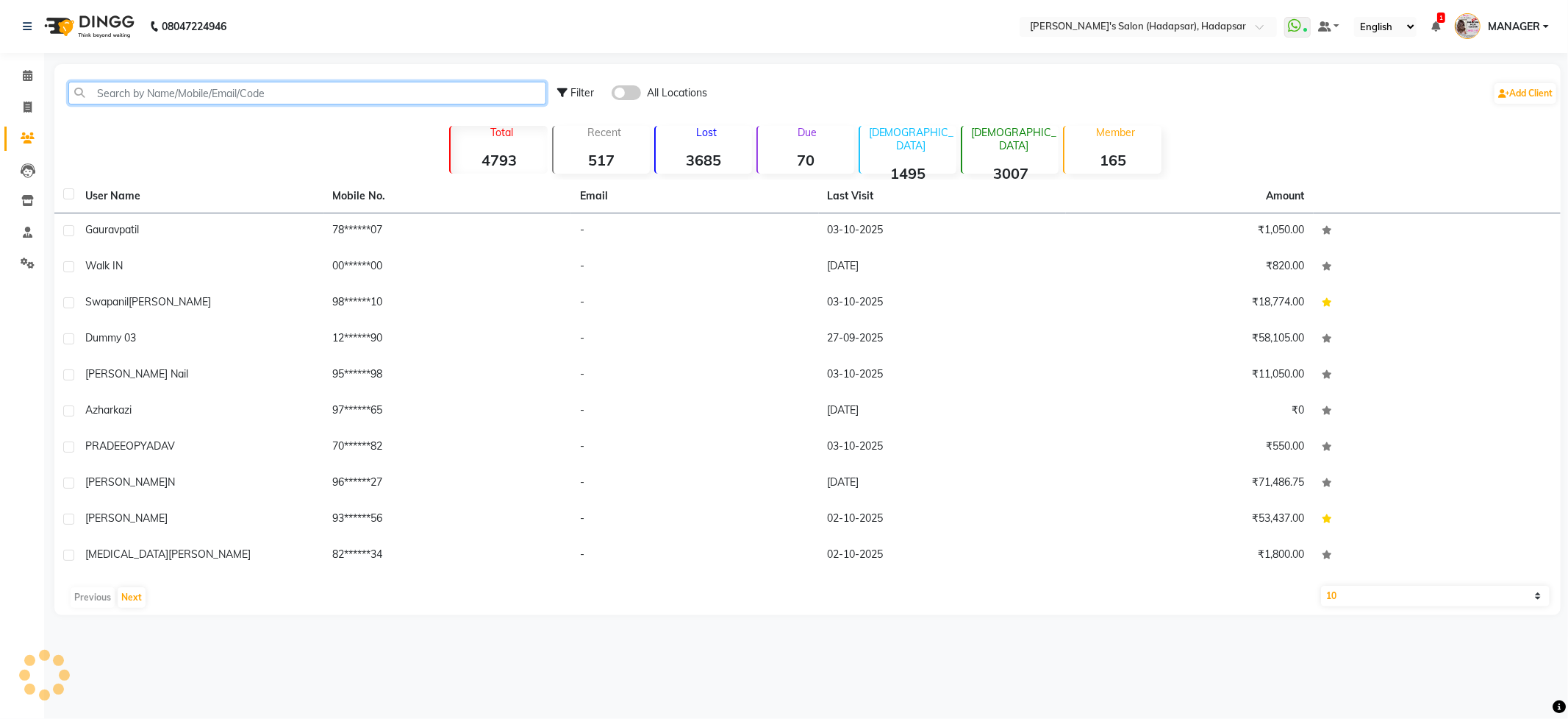
click at [365, 92] on input "text" at bounding box center [308, 92] width 478 height 23
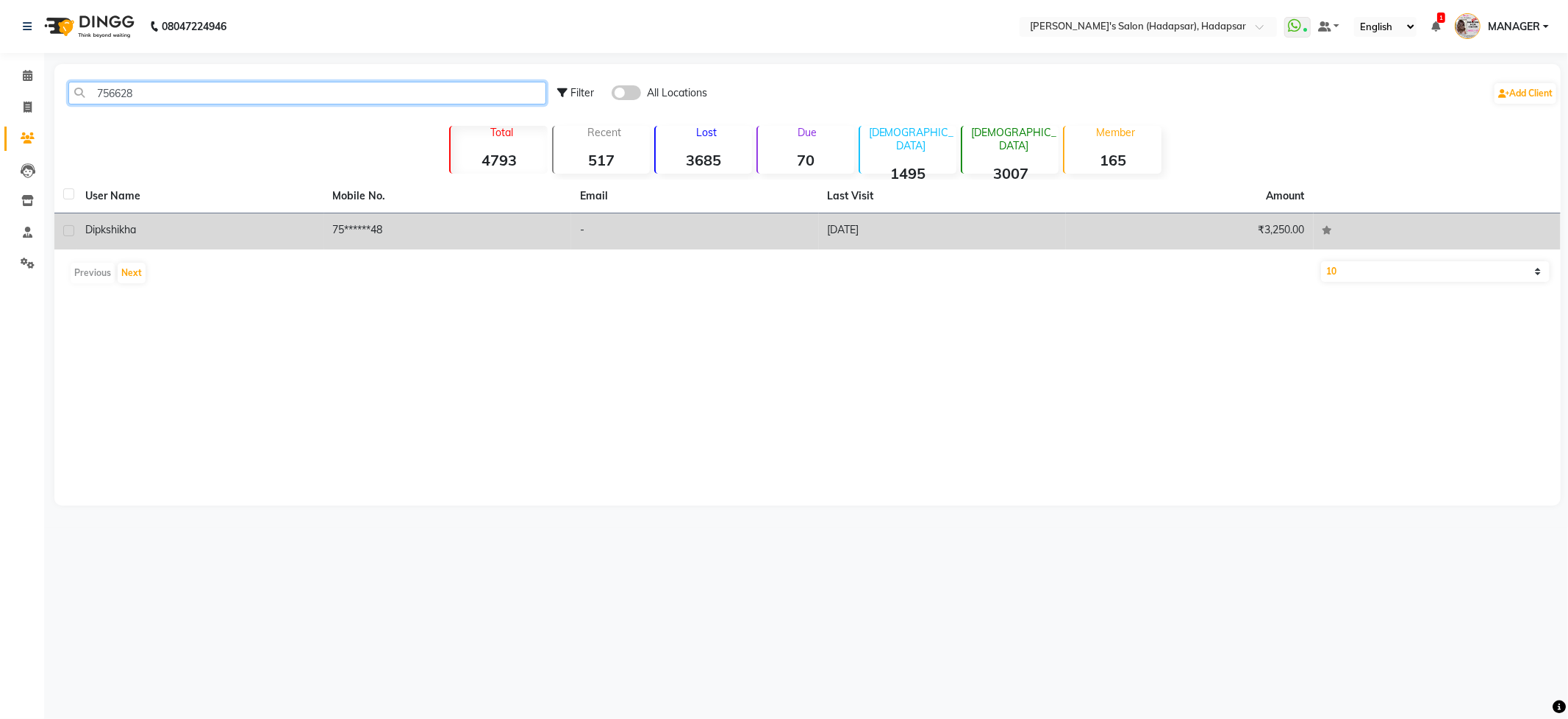
type input "756628"
click at [206, 233] on div "Dipkshikha" at bounding box center [201, 230] width 231 height 15
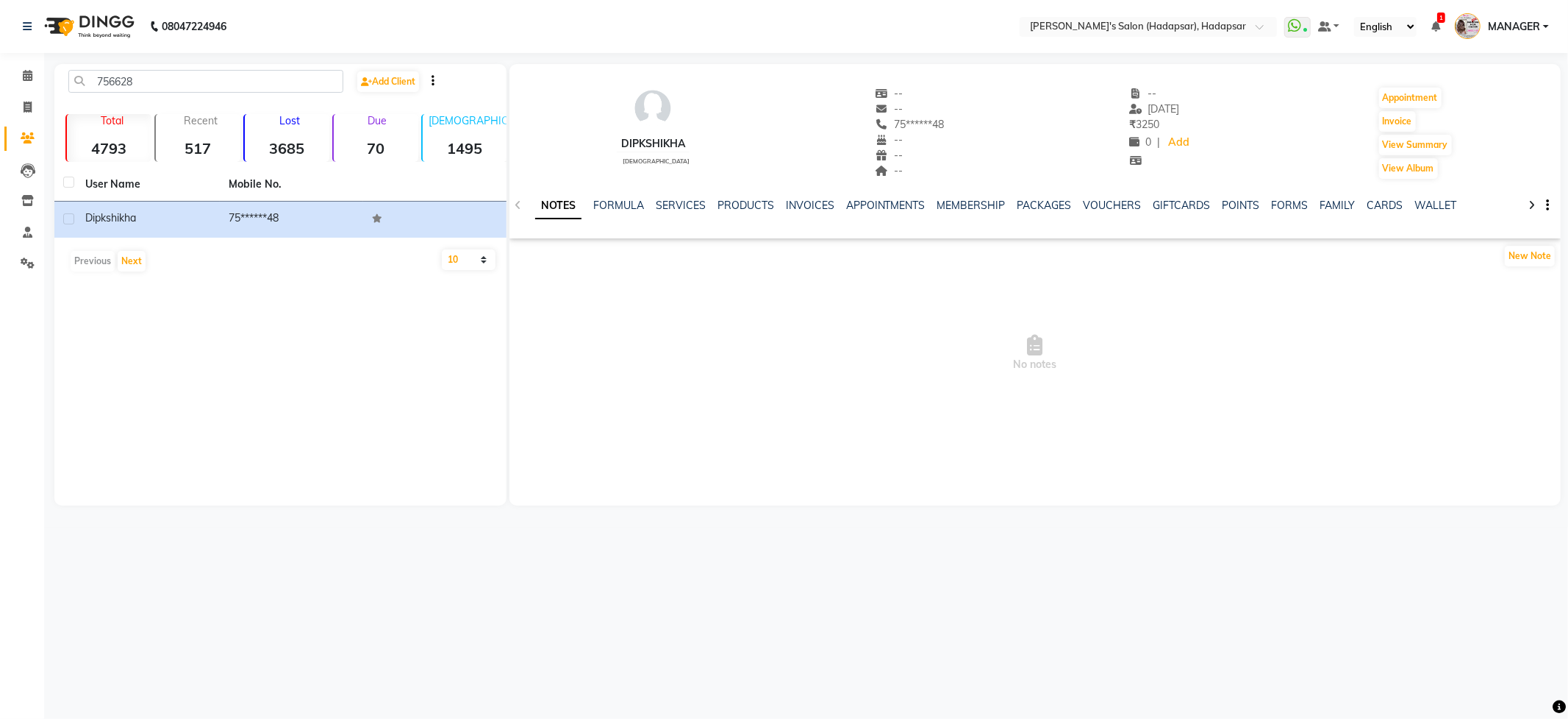
click at [803, 214] on div "NOTES FORMULA SERVICES PRODUCTS INVOICES APPOINTMENTS MEMBERSHIP PACKAGES VOUCH…" at bounding box center [1018, 211] width 965 height 27
click at [803, 201] on link "INVOICES" at bounding box center [809, 205] width 48 height 14
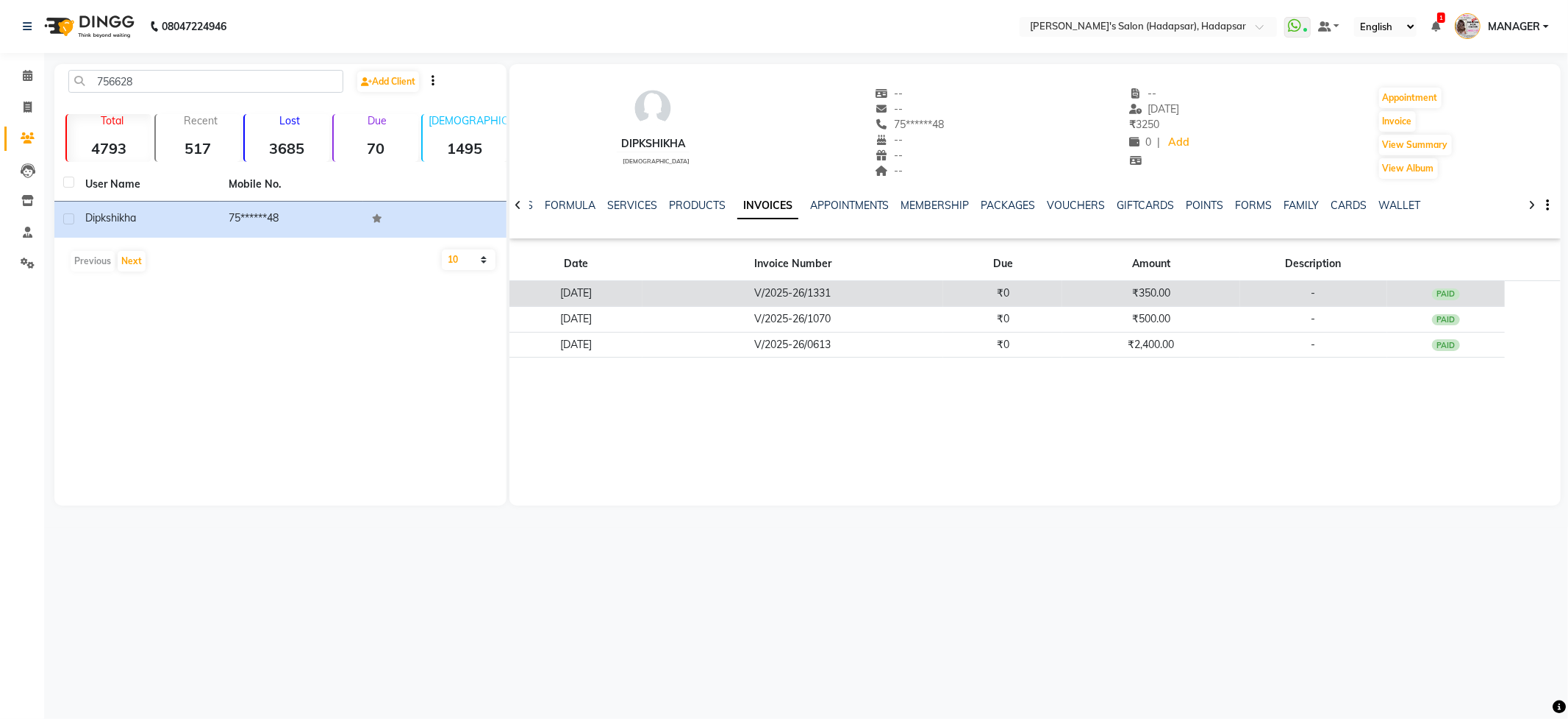
click at [854, 295] on td "V/2025-26/1331" at bounding box center [793, 293] width 302 height 25
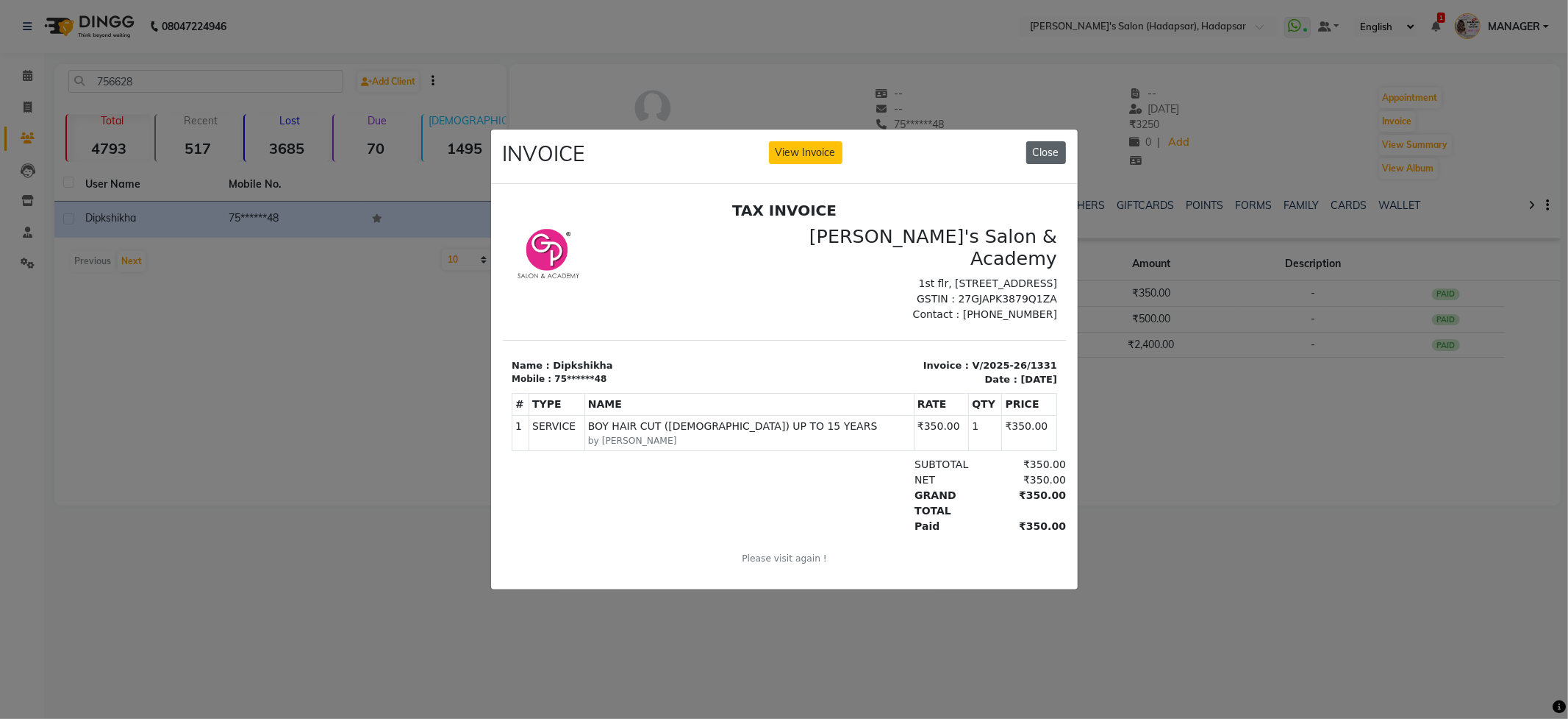
drag, startPoint x: 1039, startPoint y: 151, endPoint x: 544, endPoint y: 138, distance: 495.2
click at [1039, 151] on button "Close" at bounding box center [1046, 153] width 40 height 23
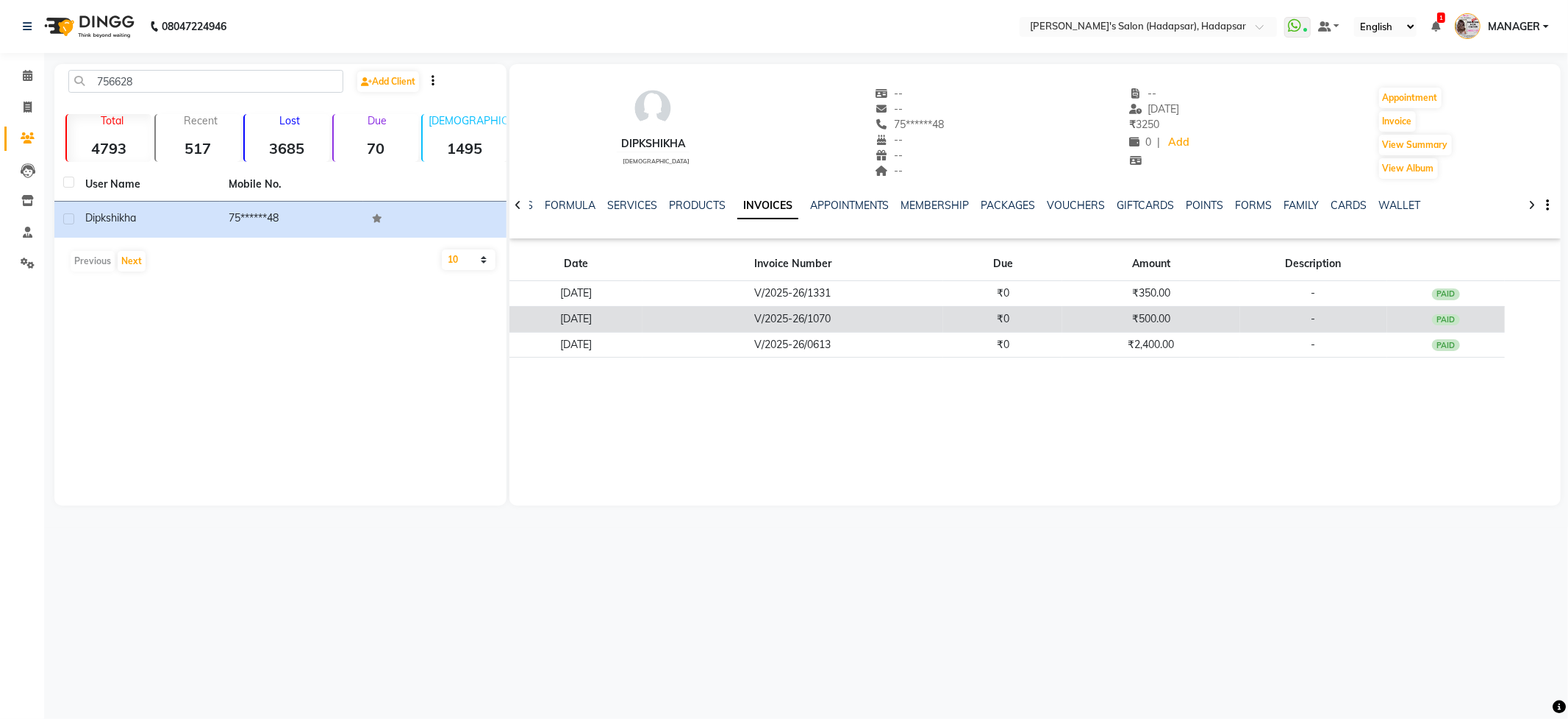
click at [1063, 315] on td "₹0" at bounding box center [1003, 319] width 120 height 25
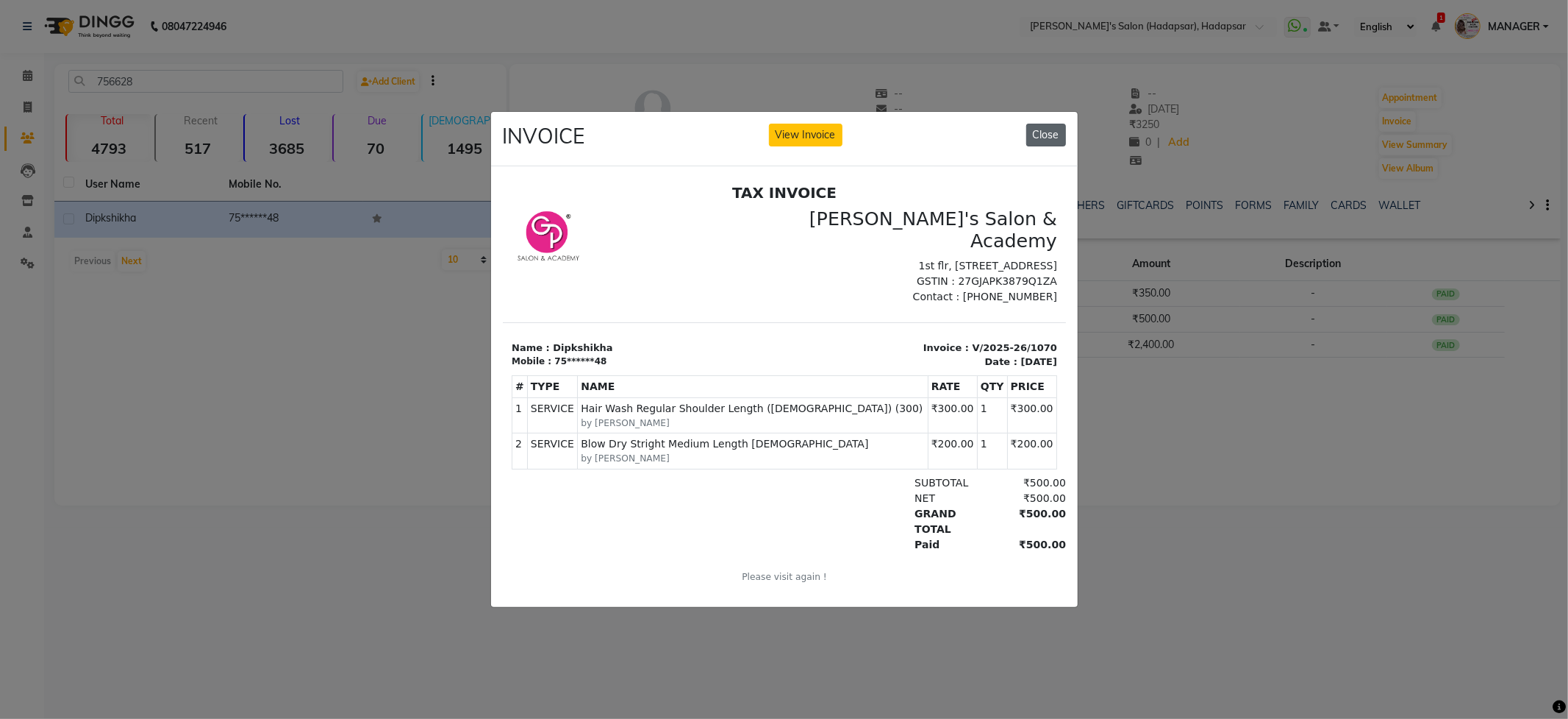
click at [1062, 128] on button "Close" at bounding box center [1046, 135] width 40 height 23
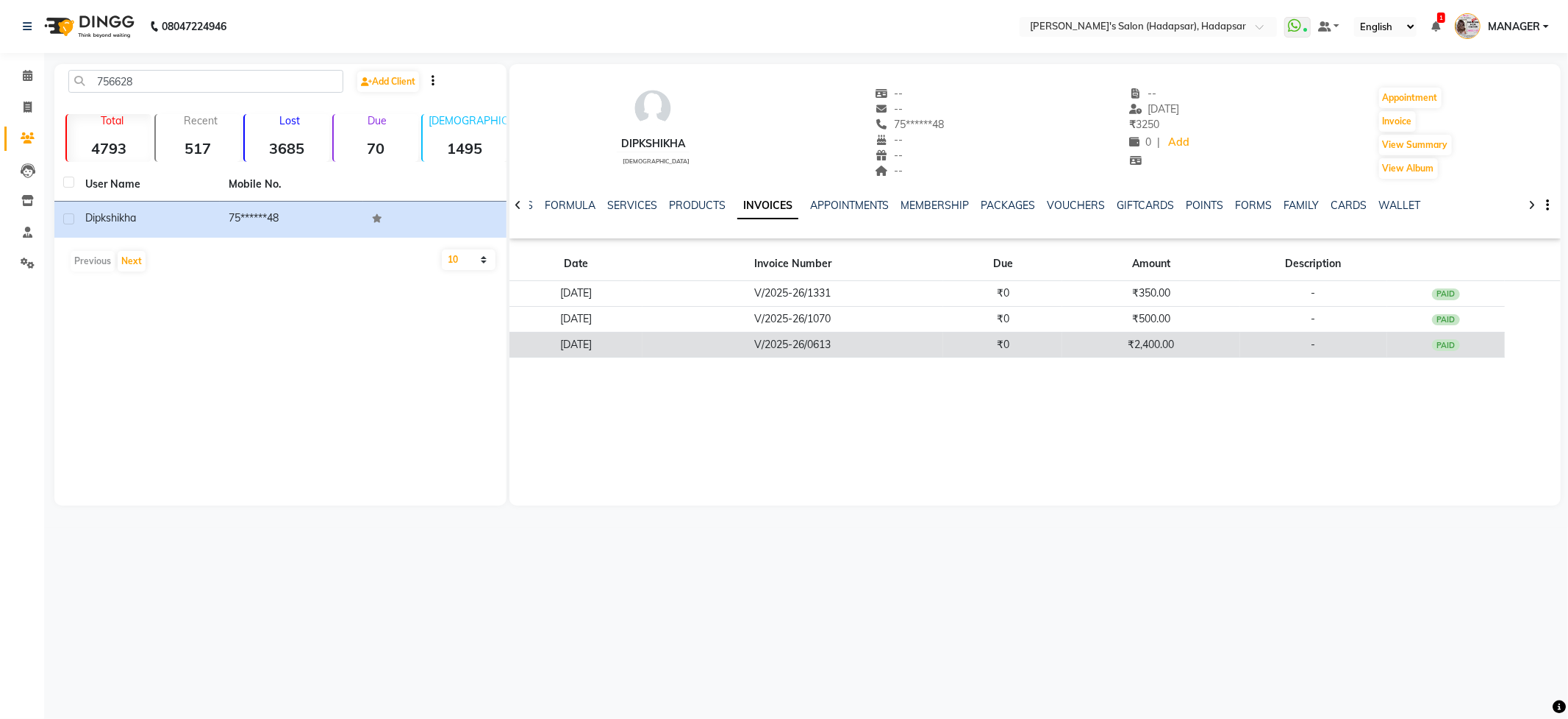
click at [1020, 348] on td "₹0" at bounding box center [1003, 344] width 120 height 25
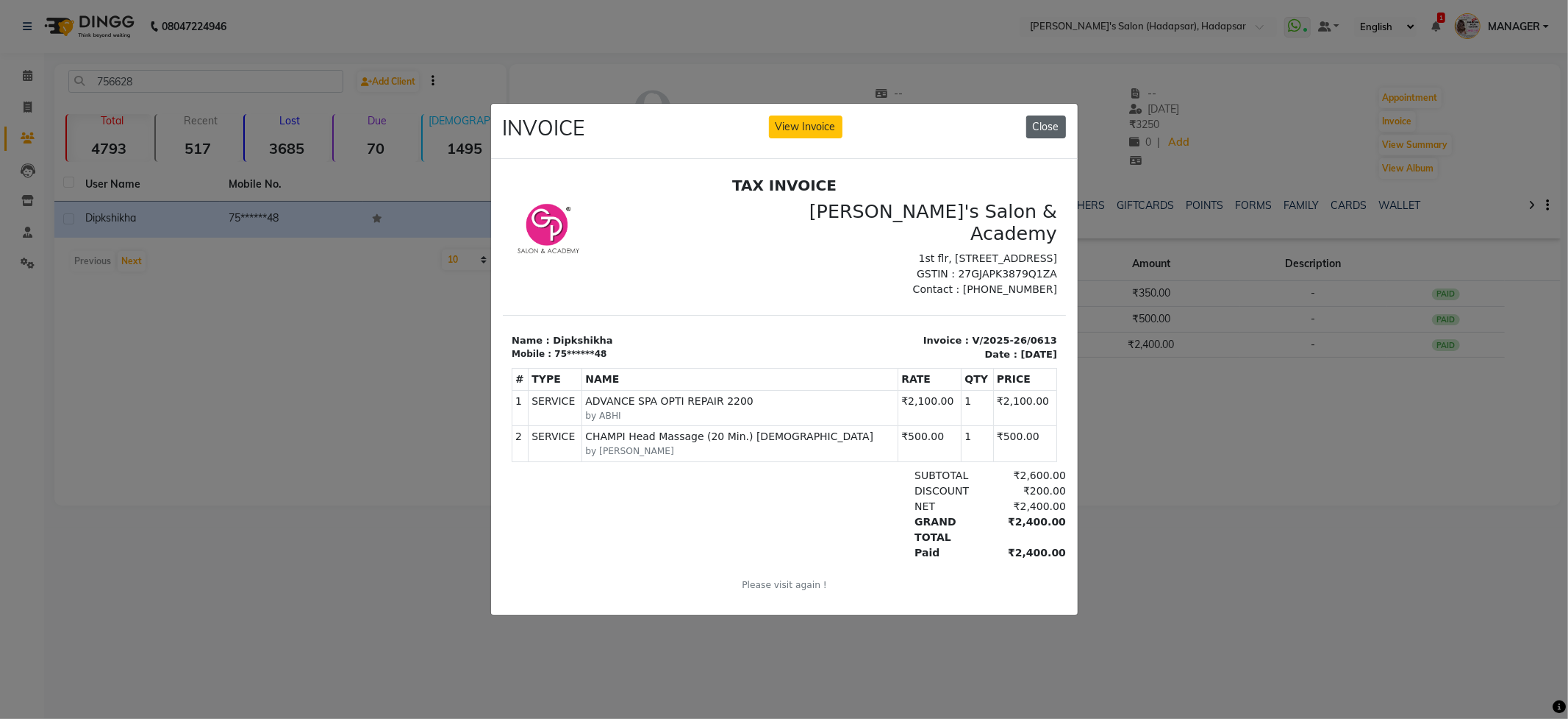
click at [1050, 116] on button "Close" at bounding box center [1046, 126] width 40 height 23
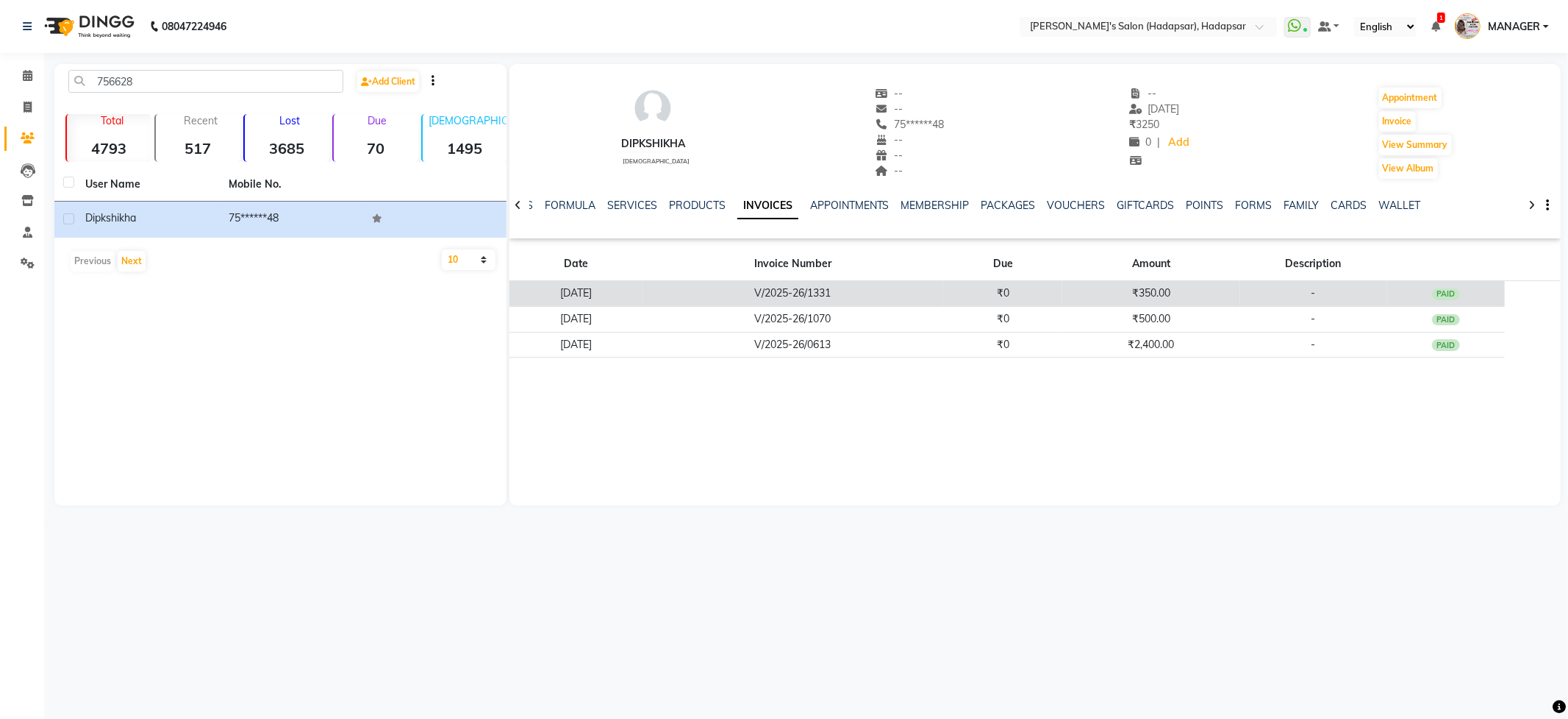
click at [1063, 295] on td "₹0" at bounding box center [1003, 293] width 120 height 25
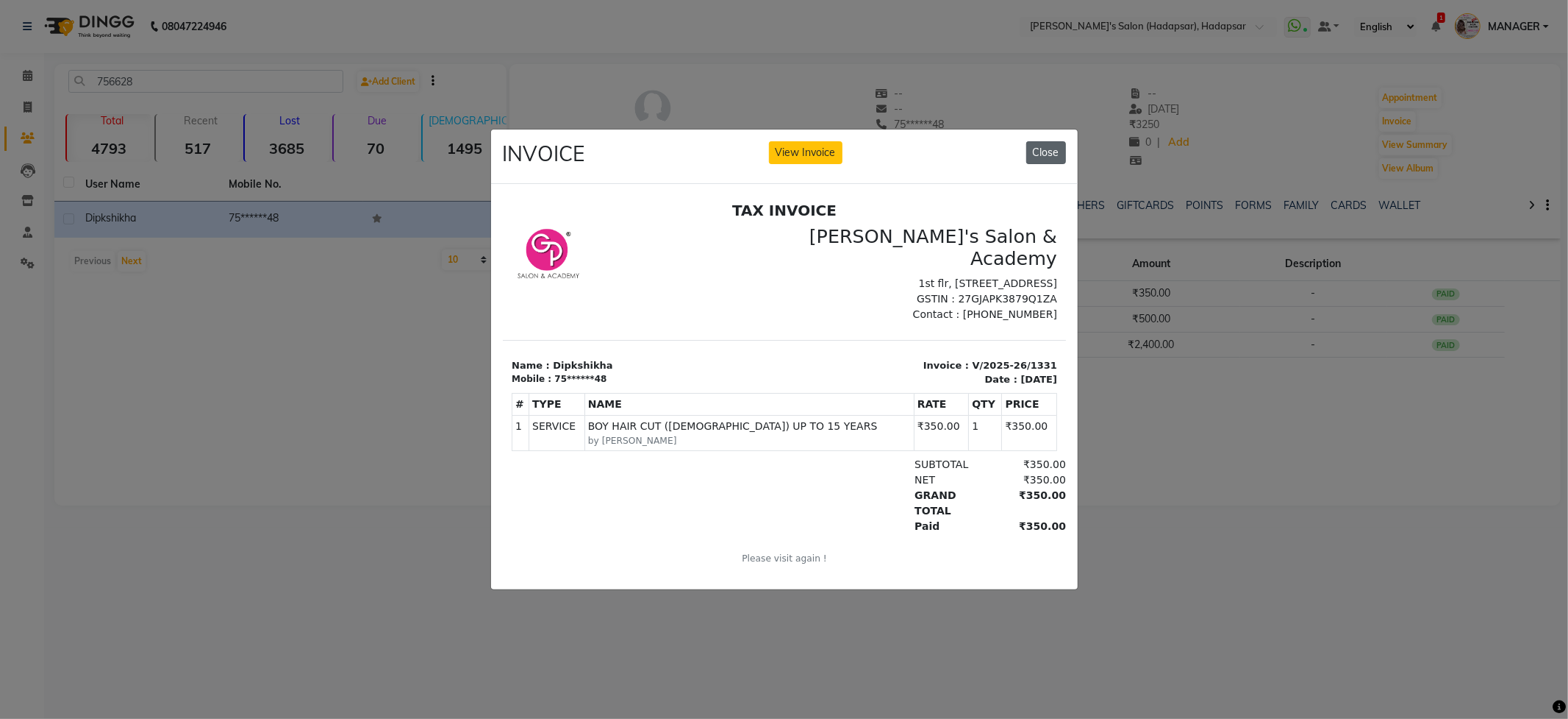
click at [1056, 144] on button "Close" at bounding box center [1046, 153] width 40 height 23
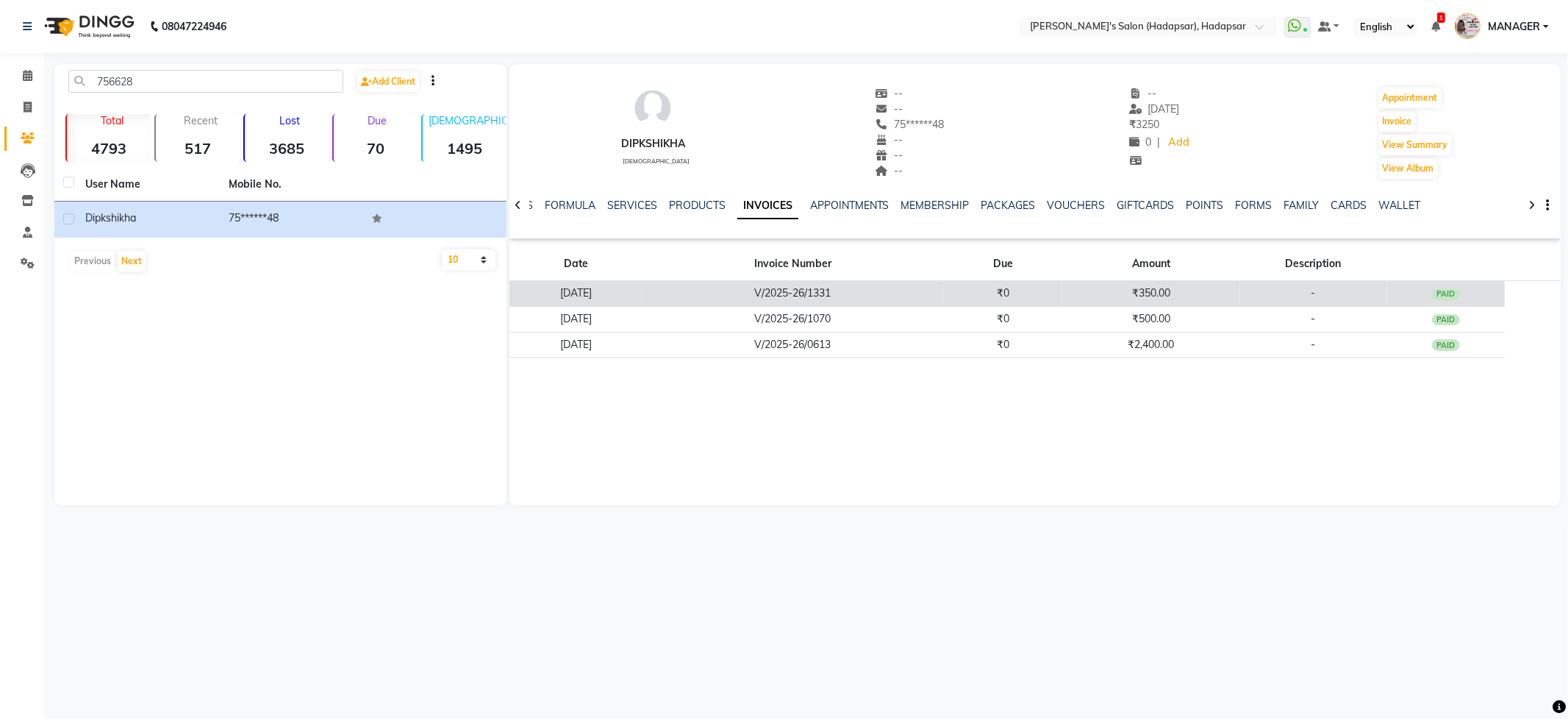
click at [777, 292] on td "V/2025-26/1331" at bounding box center [793, 293] width 302 height 25
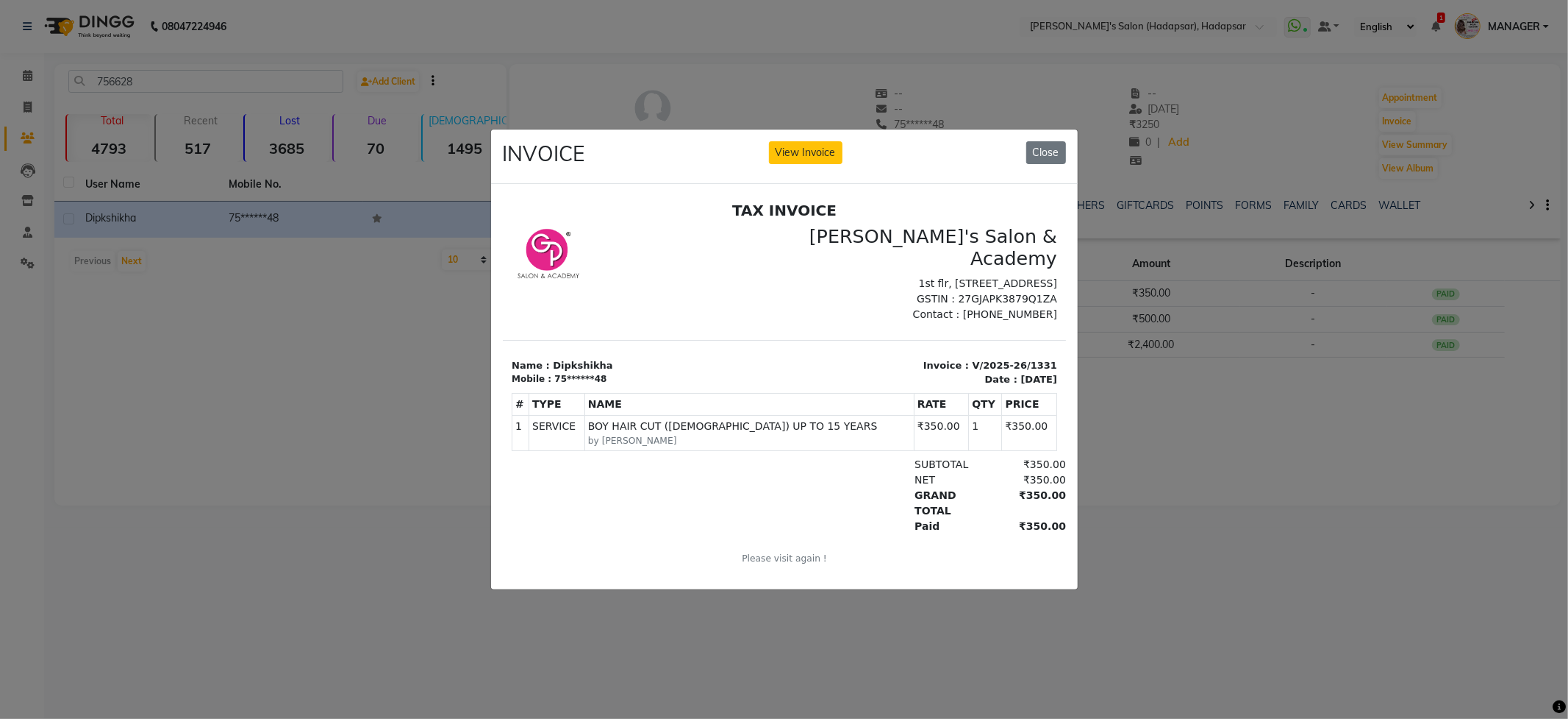
click at [1133, 434] on ngb-modal-window "INVOICE View Invoice Close" at bounding box center [784, 360] width 1568 height 719
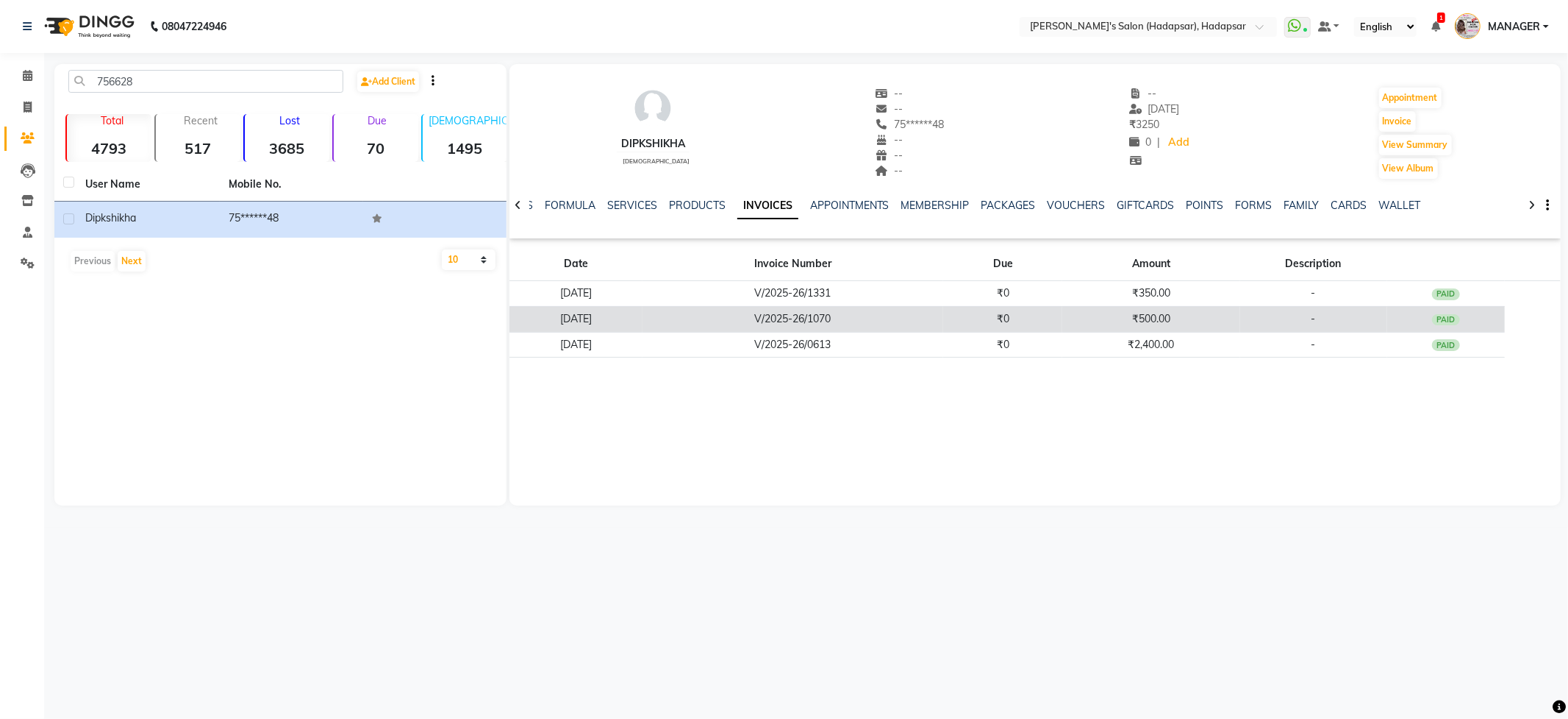
click at [1103, 316] on td "₹500.00" at bounding box center [1151, 319] width 177 height 25
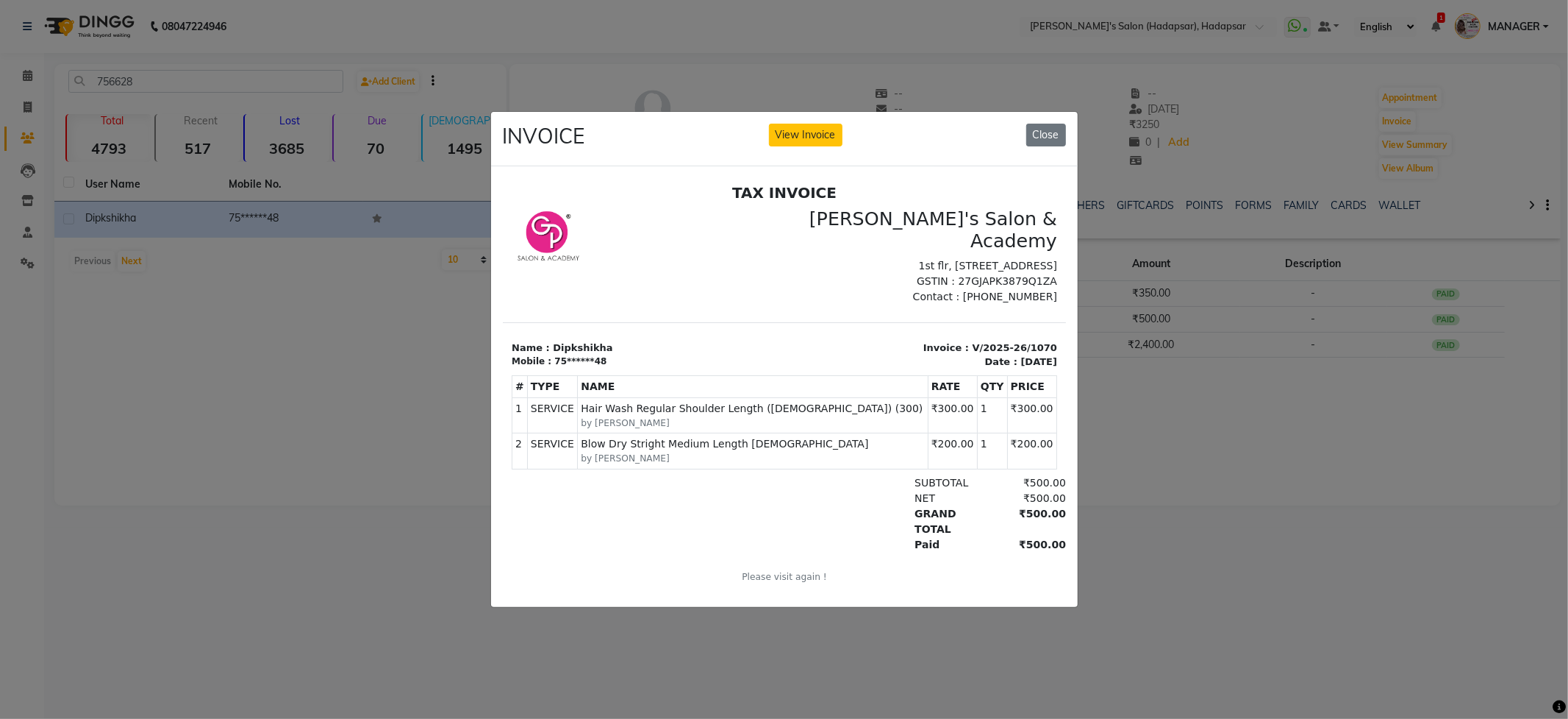
click at [1125, 454] on ngb-modal-window "INVOICE View Invoice Close" at bounding box center [784, 360] width 1568 height 719
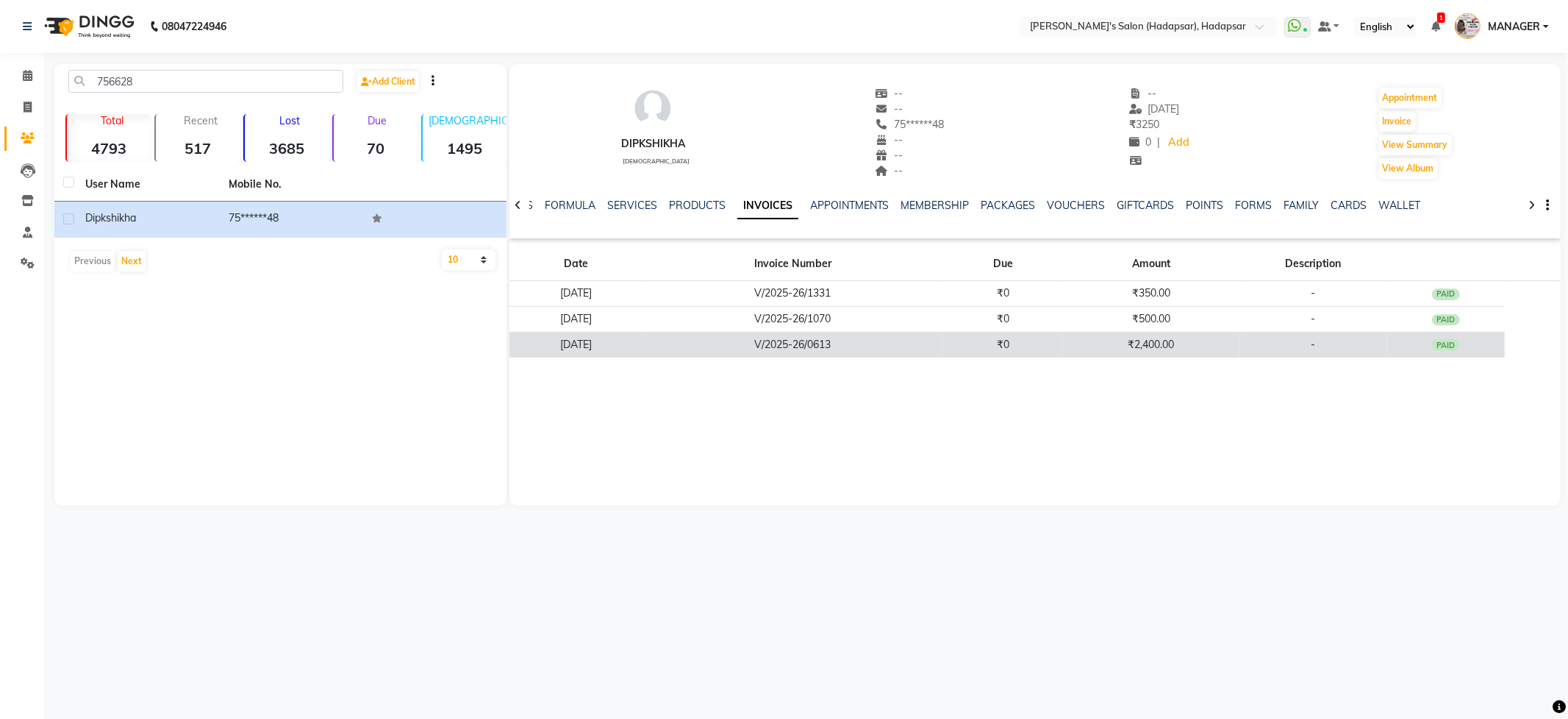
click at [1132, 352] on td "₹2,400.00" at bounding box center [1151, 344] width 177 height 25
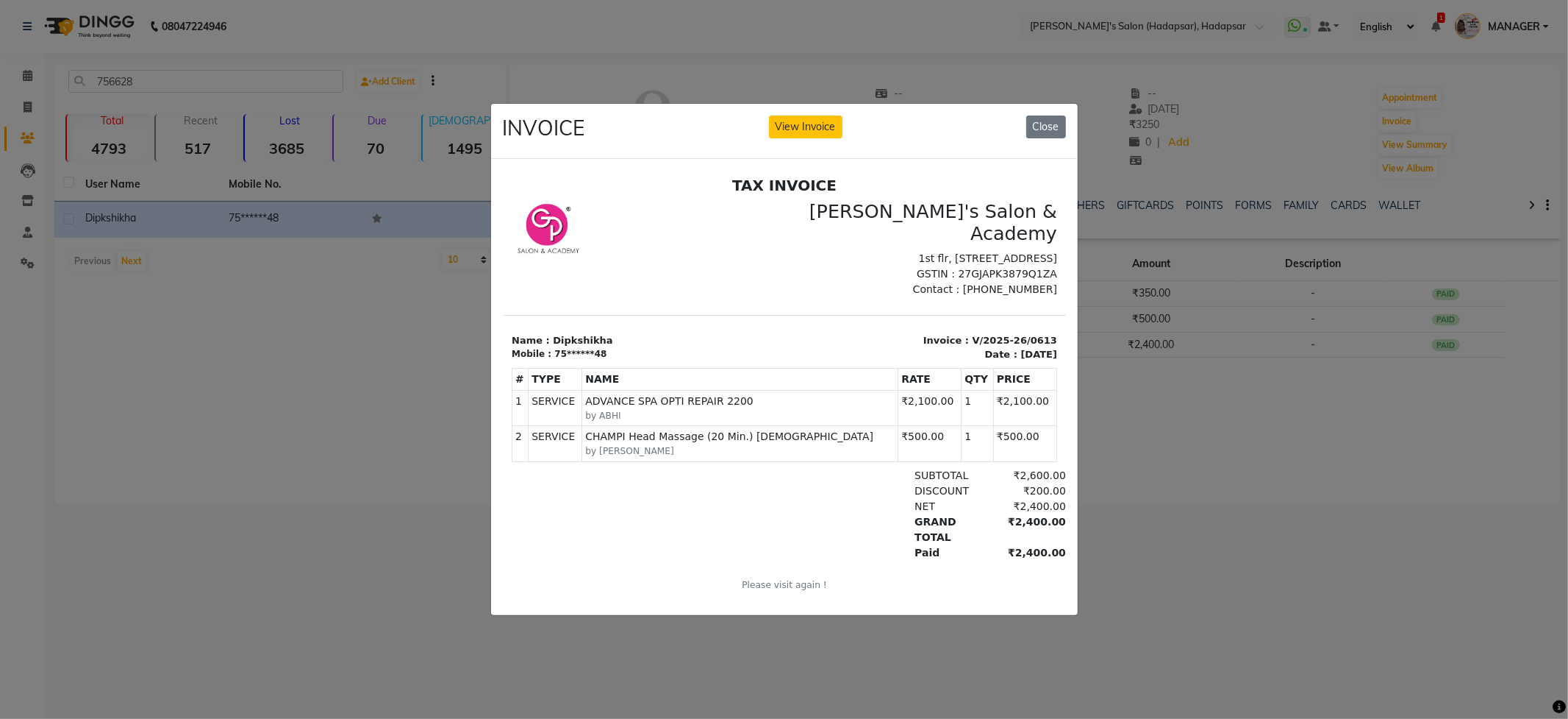
click at [1116, 475] on ngb-modal-window "INVOICE View Invoice Close" at bounding box center [784, 360] width 1568 height 719
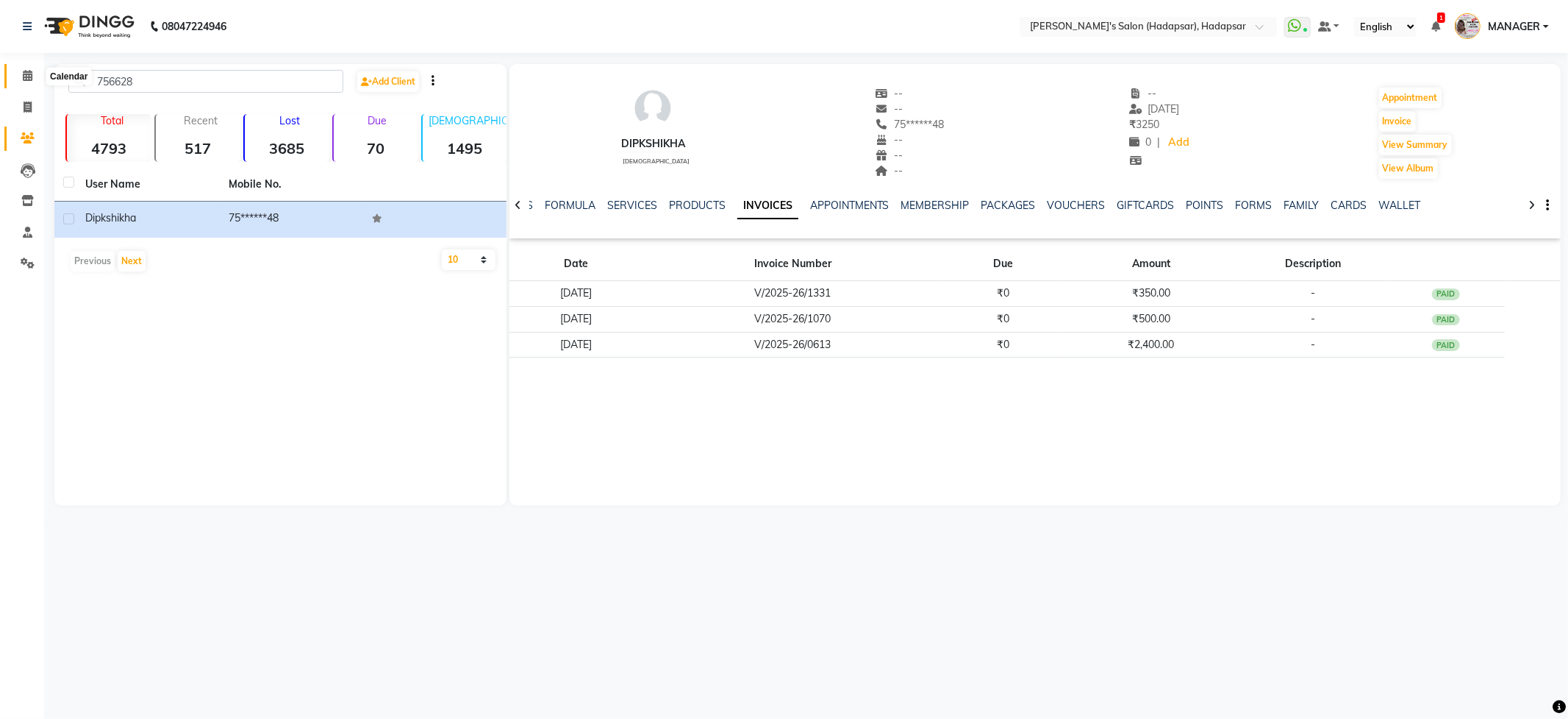
click at [30, 82] on span at bounding box center [27, 76] width 25 height 17
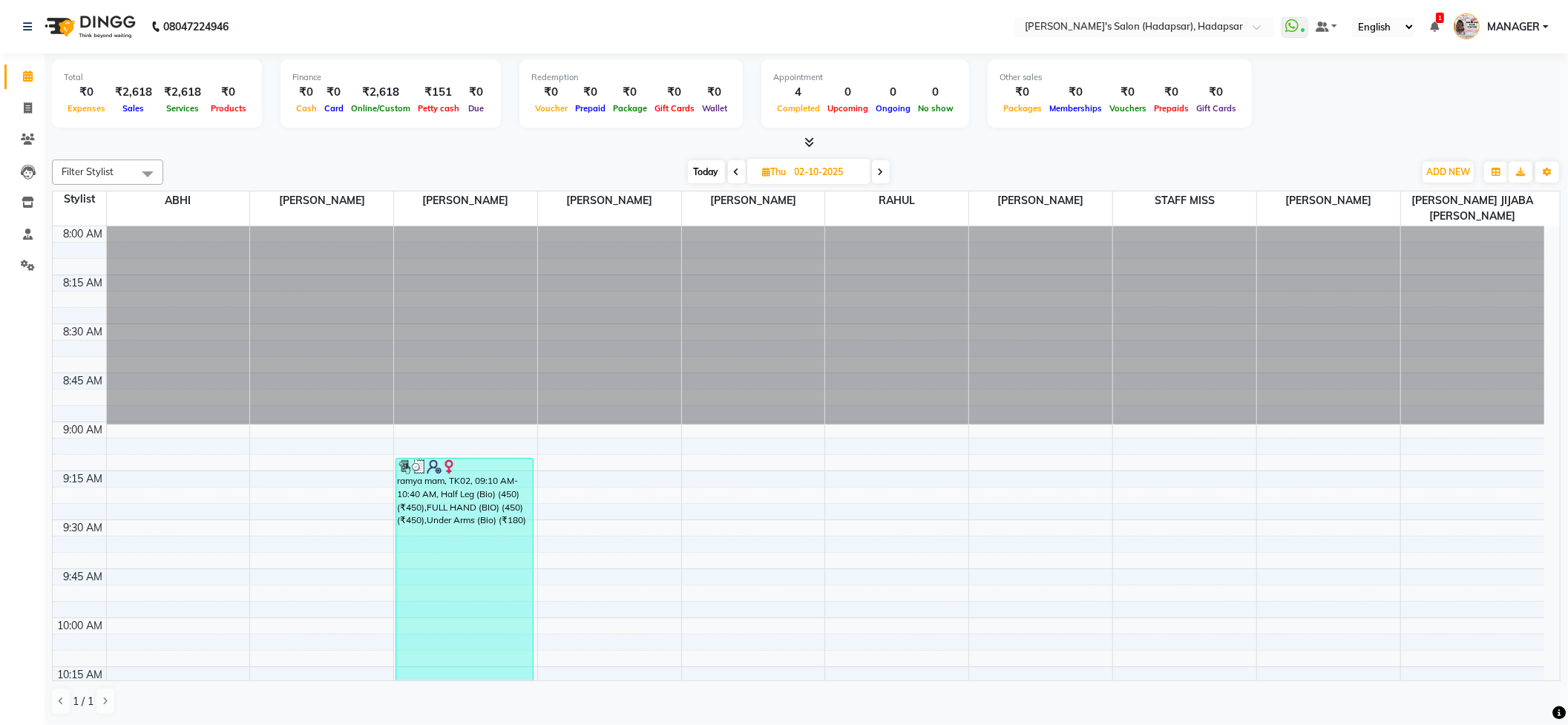
click at [877, 169] on span at bounding box center [880, 171] width 18 height 23
type input "03-10-2025"
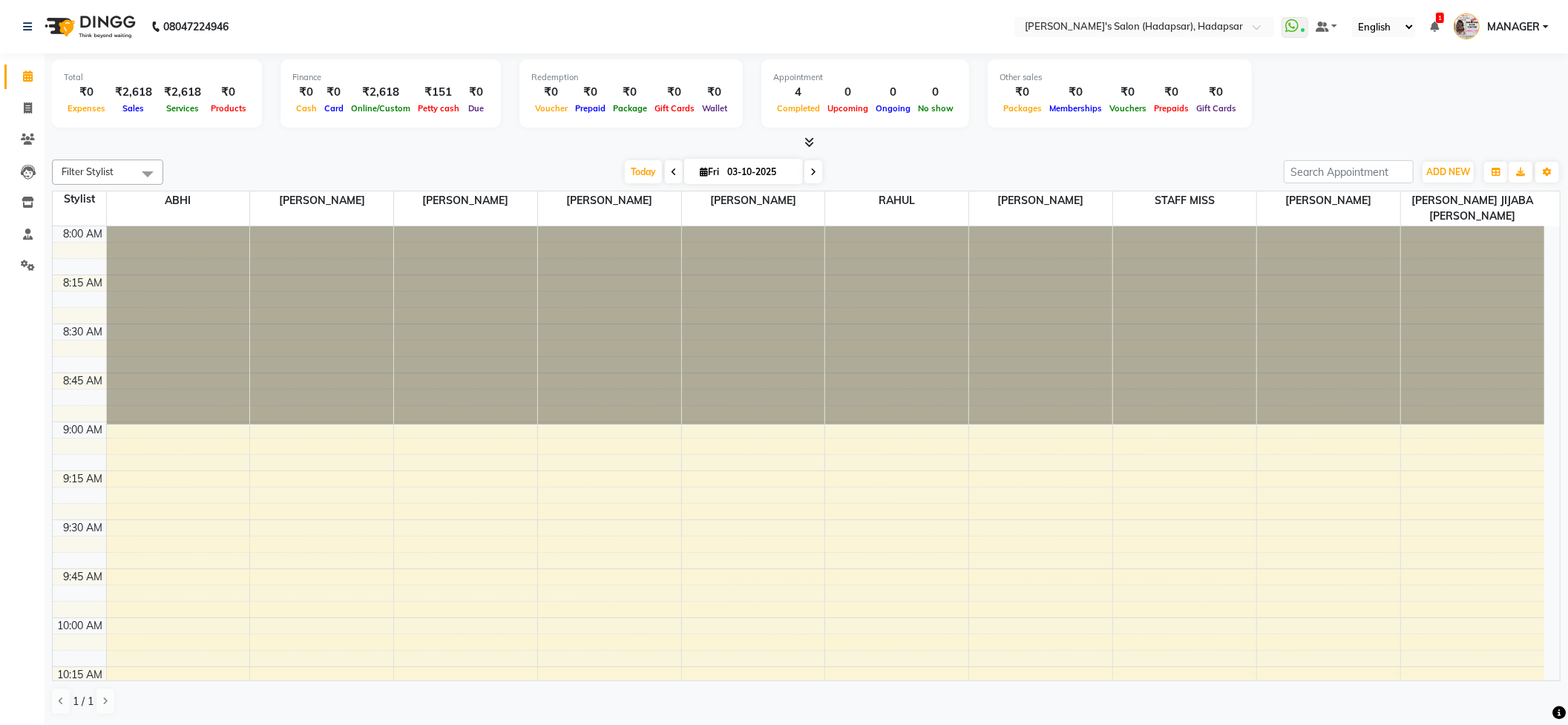
click at [547, 131] on div "Total ₹0 Expenses ₹2,618 Sales ₹2,618 Services ₹0 Products Finance ₹0 Cash ₹0 C…" at bounding box center [807, 95] width 1509 height 73
